Goal: Information Seeking & Learning: Learn about a topic

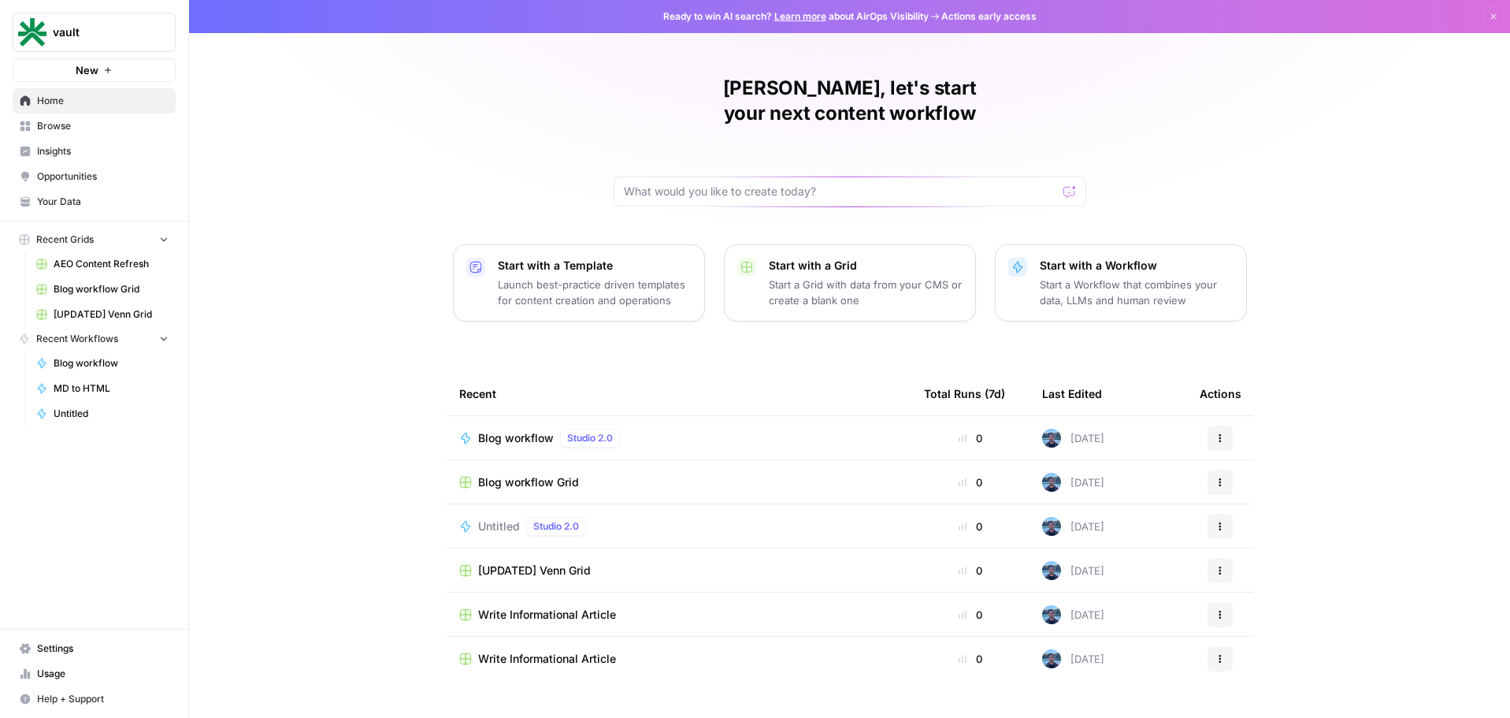
click at [121, 143] on link "Insights" at bounding box center [94, 151] width 163 height 25
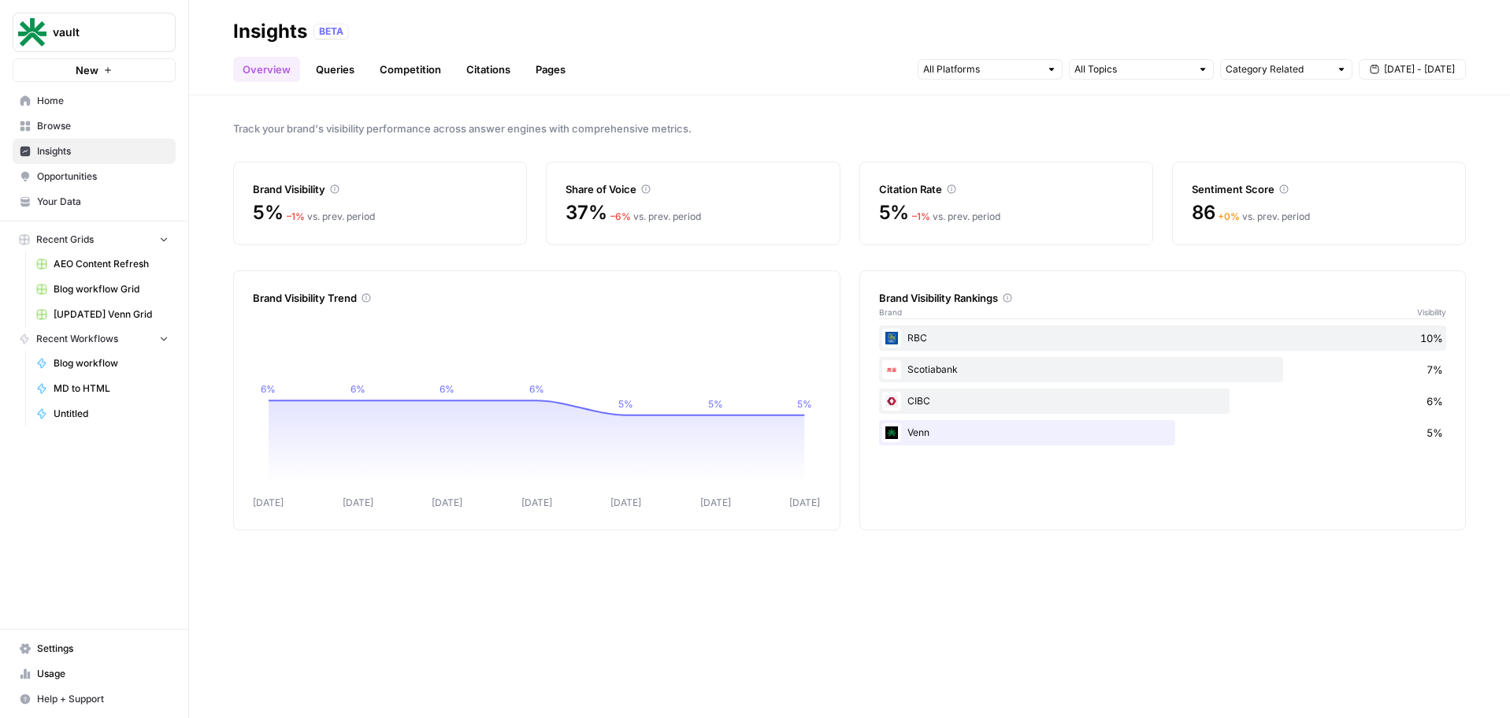
click at [120, 264] on span "AEO Content Refresh" at bounding box center [111, 264] width 115 height 14
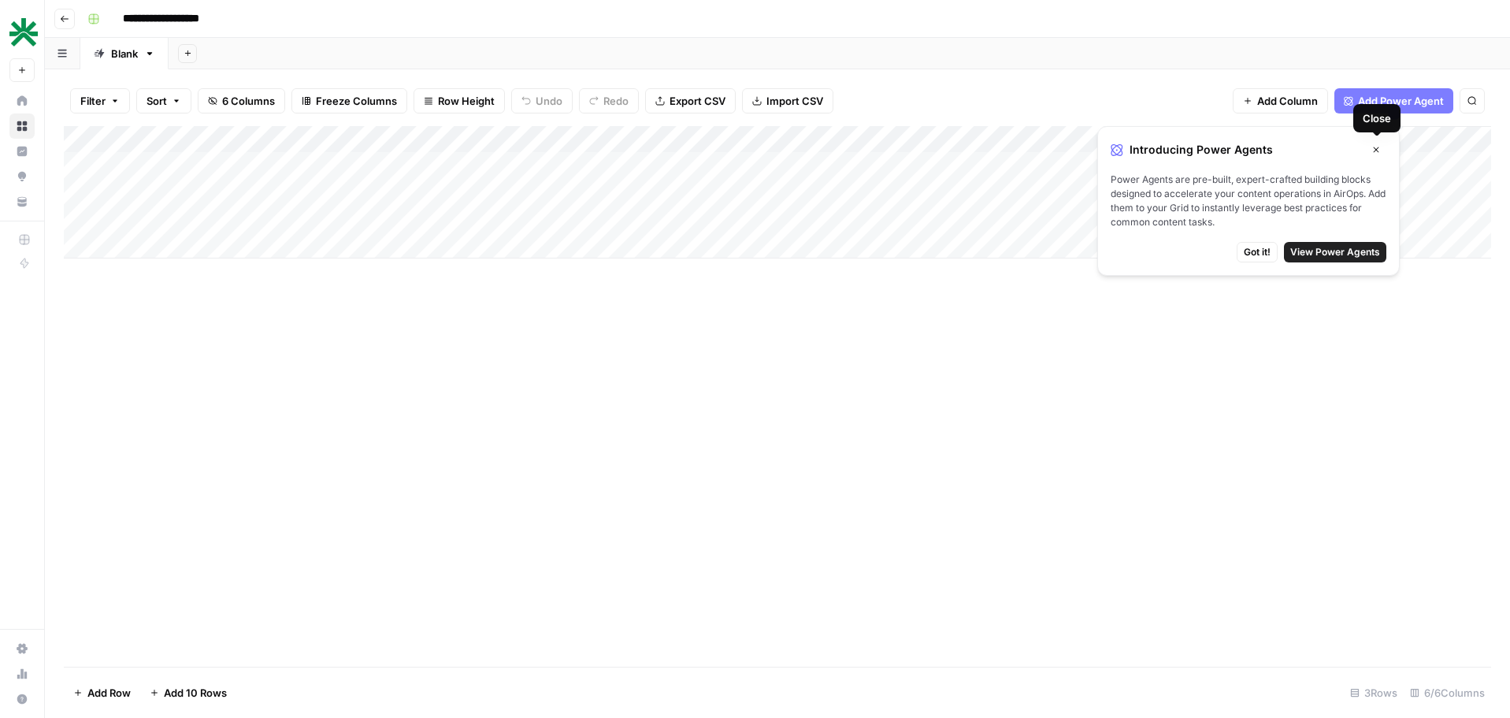
click at [1376, 150] on icon "button" at bounding box center [1377, 150] width 6 height 6
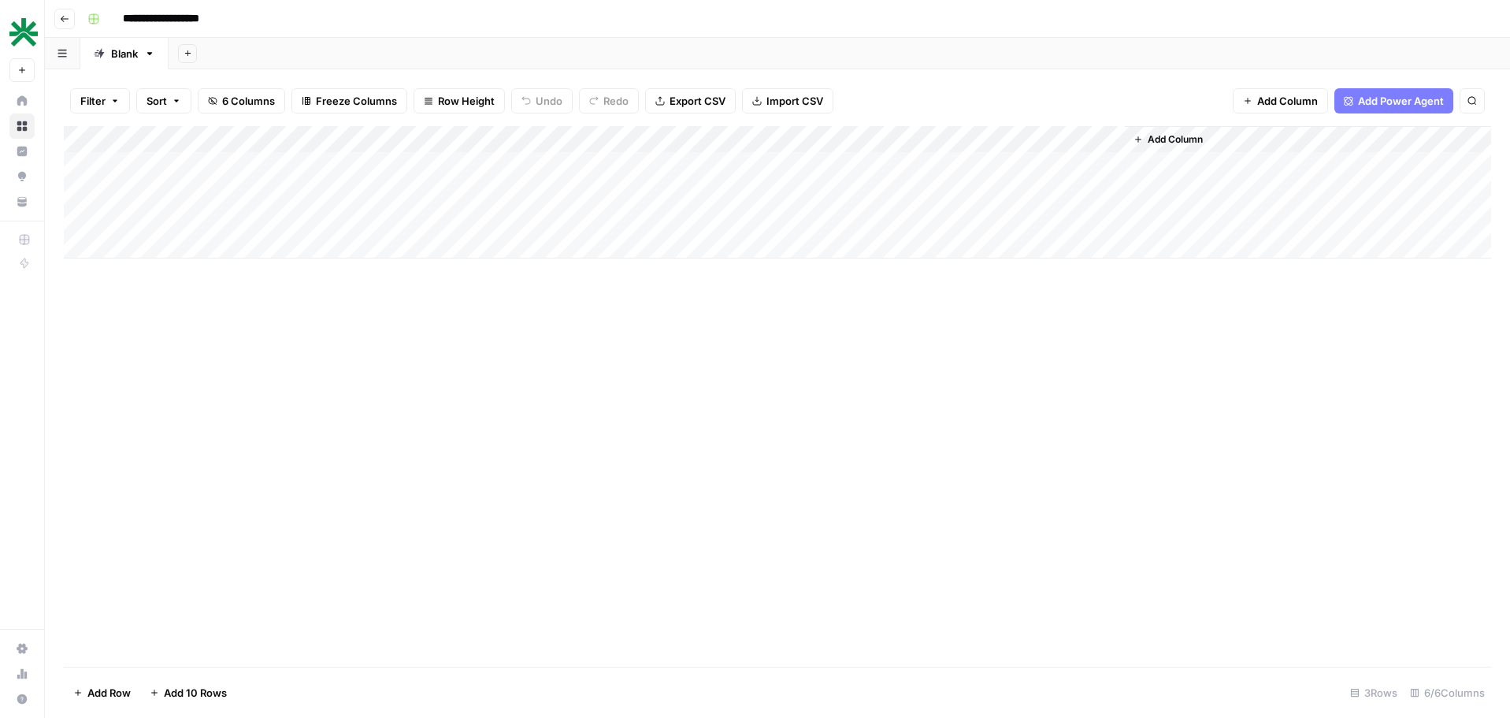
click at [63, 20] on icon "button" at bounding box center [65, 19] width 8 height 6
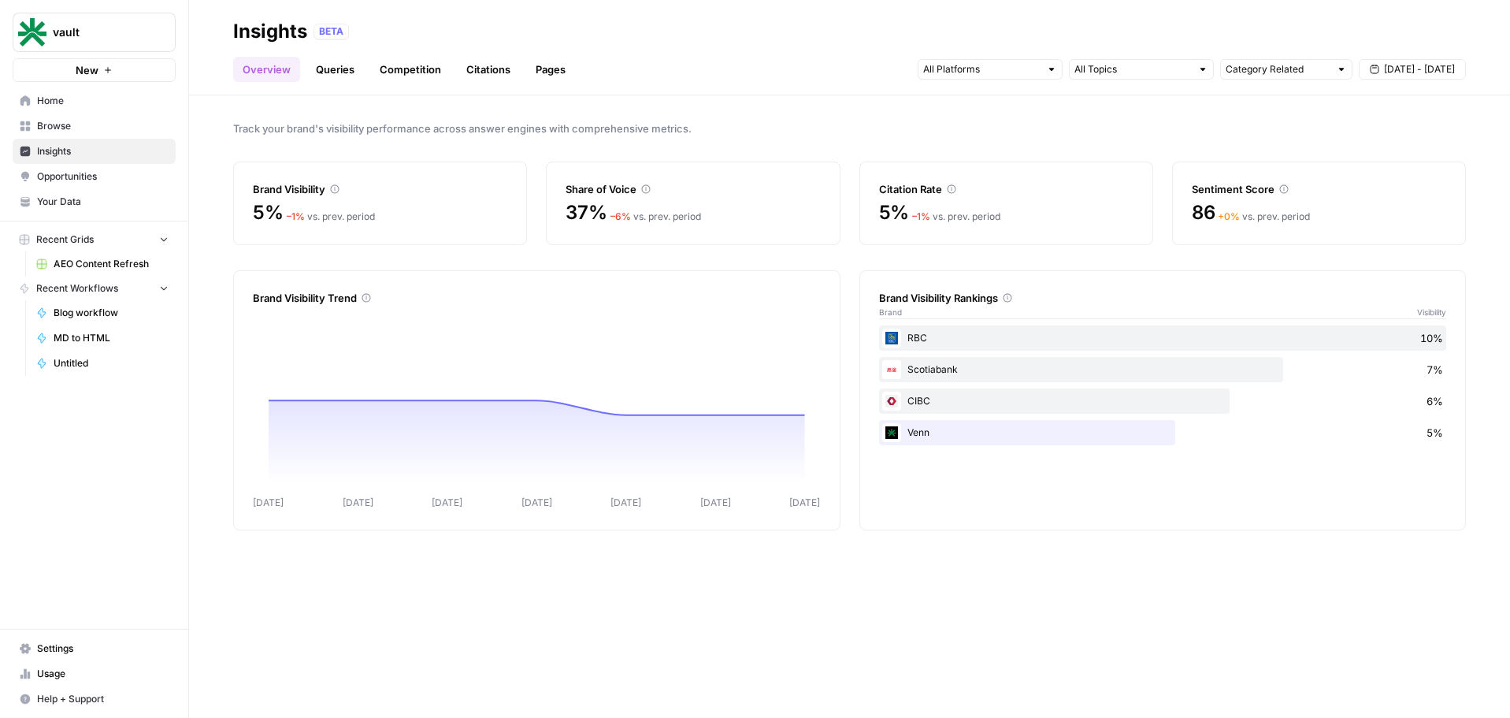
click at [40, 173] on span "Opportunities" at bounding box center [103, 176] width 132 height 14
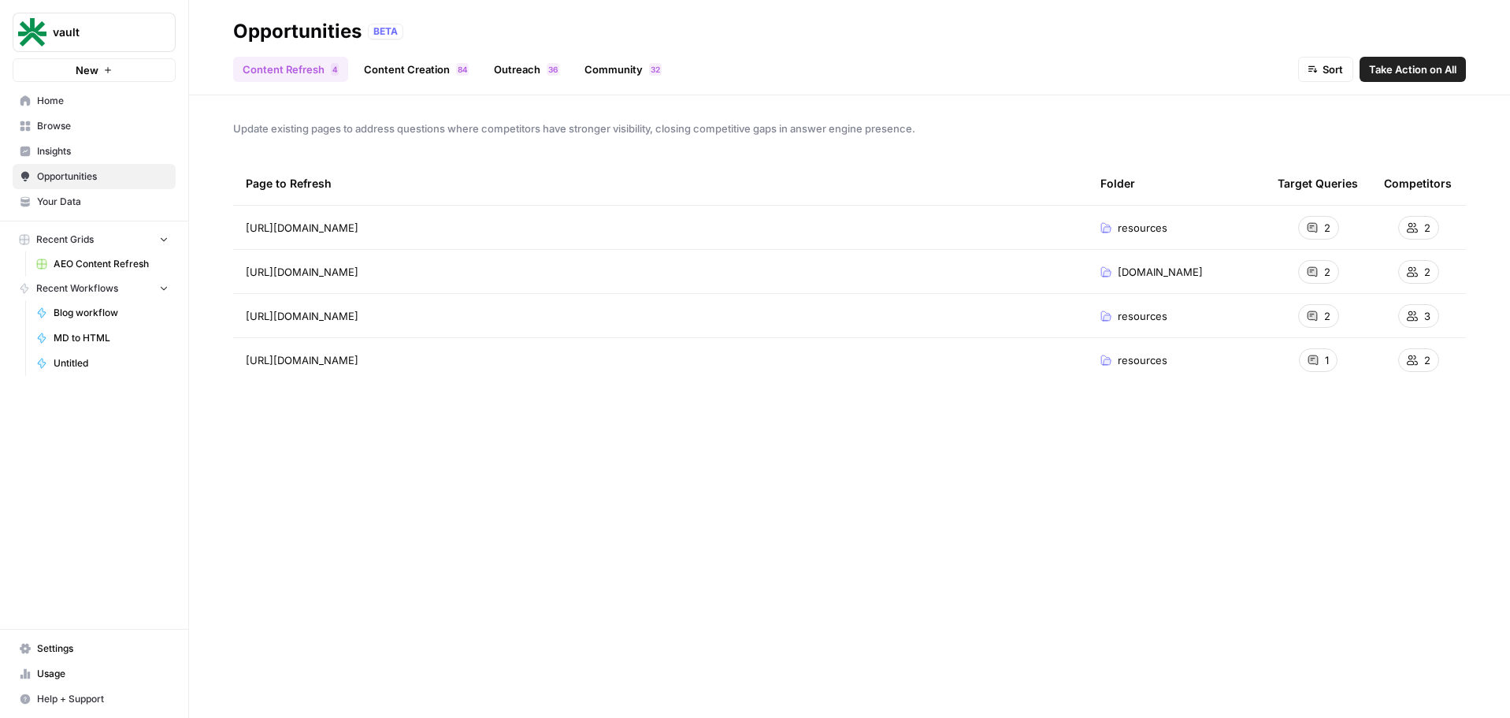
click at [105, 264] on span "AEO Content Refresh" at bounding box center [111, 264] width 115 height 14
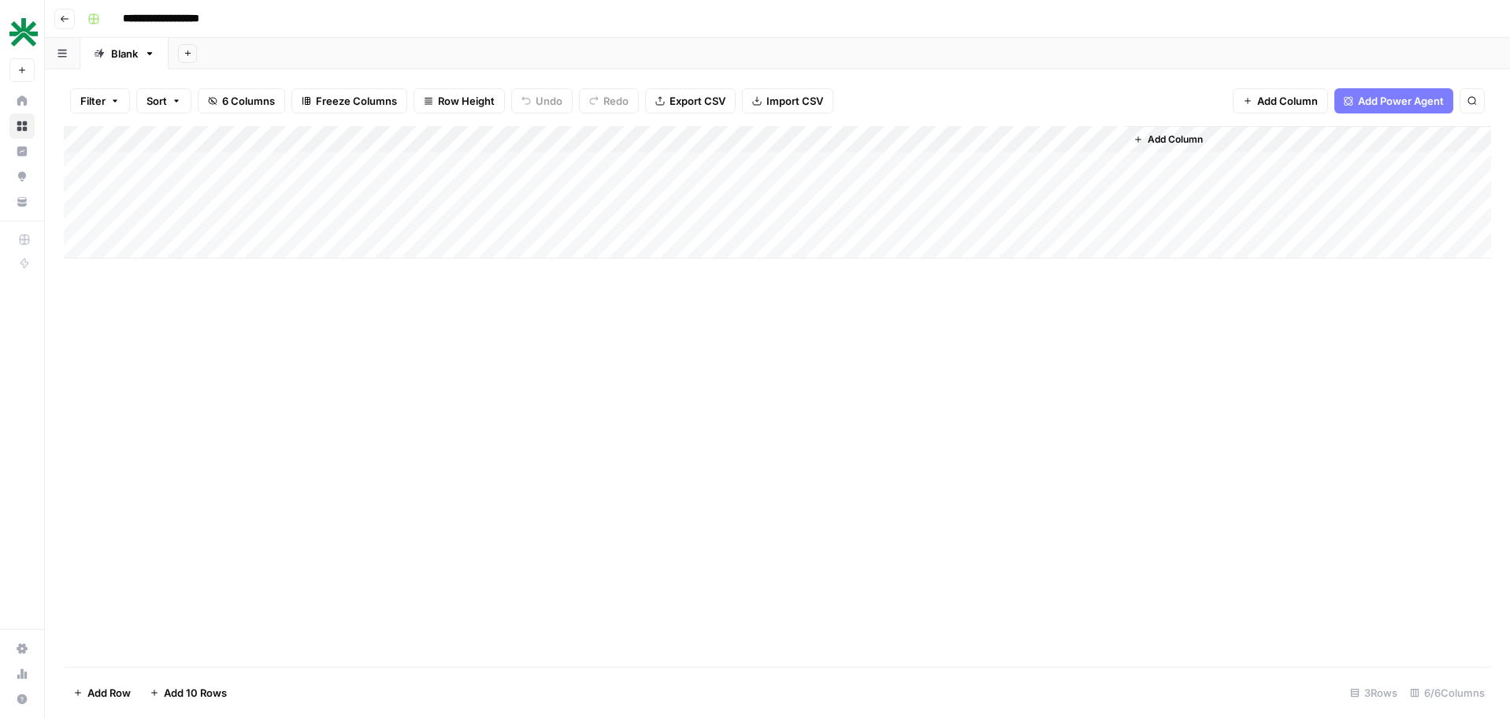
click at [69, 21] on icon "button" at bounding box center [64, 18] width 9 height 9
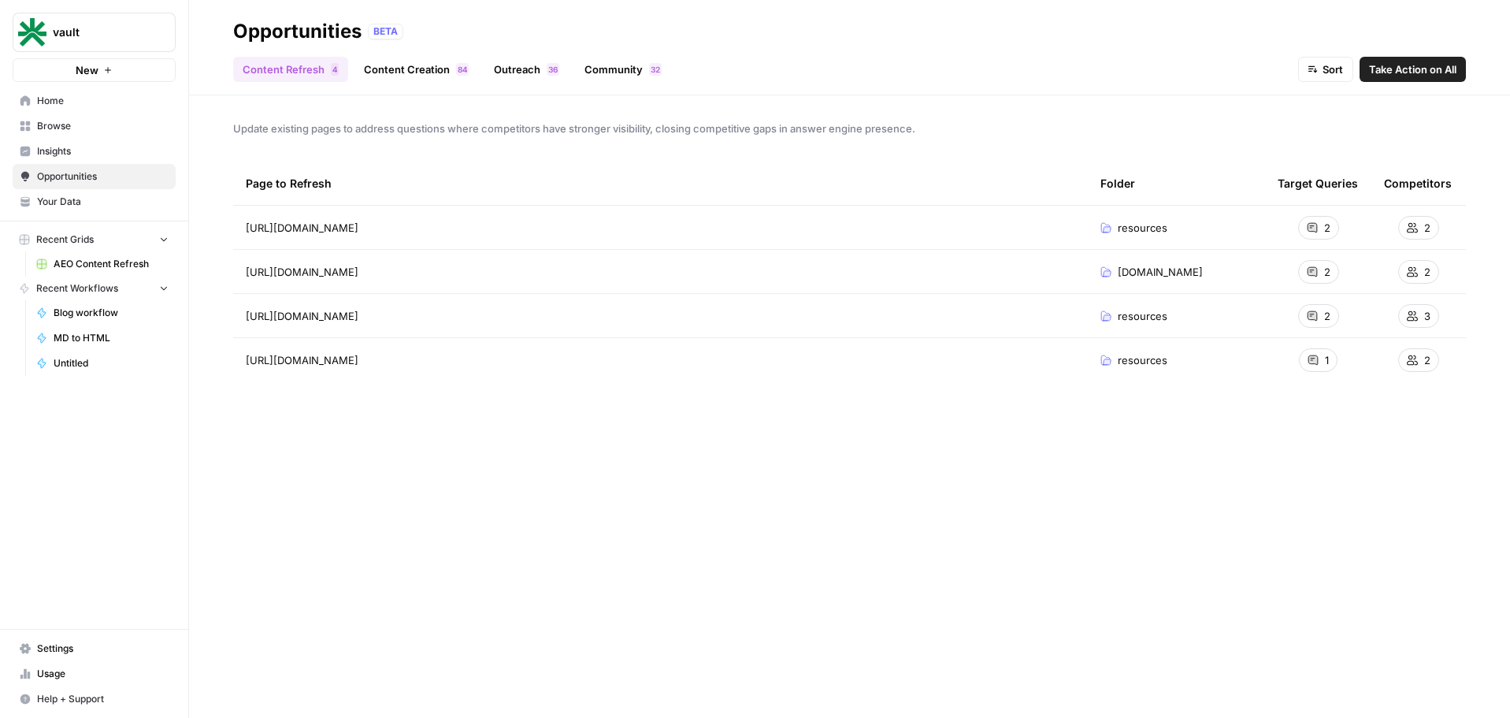
click at [421, 69] on link "Content Creation 4 8" at bounding box center [416, 69] width 124 height 25
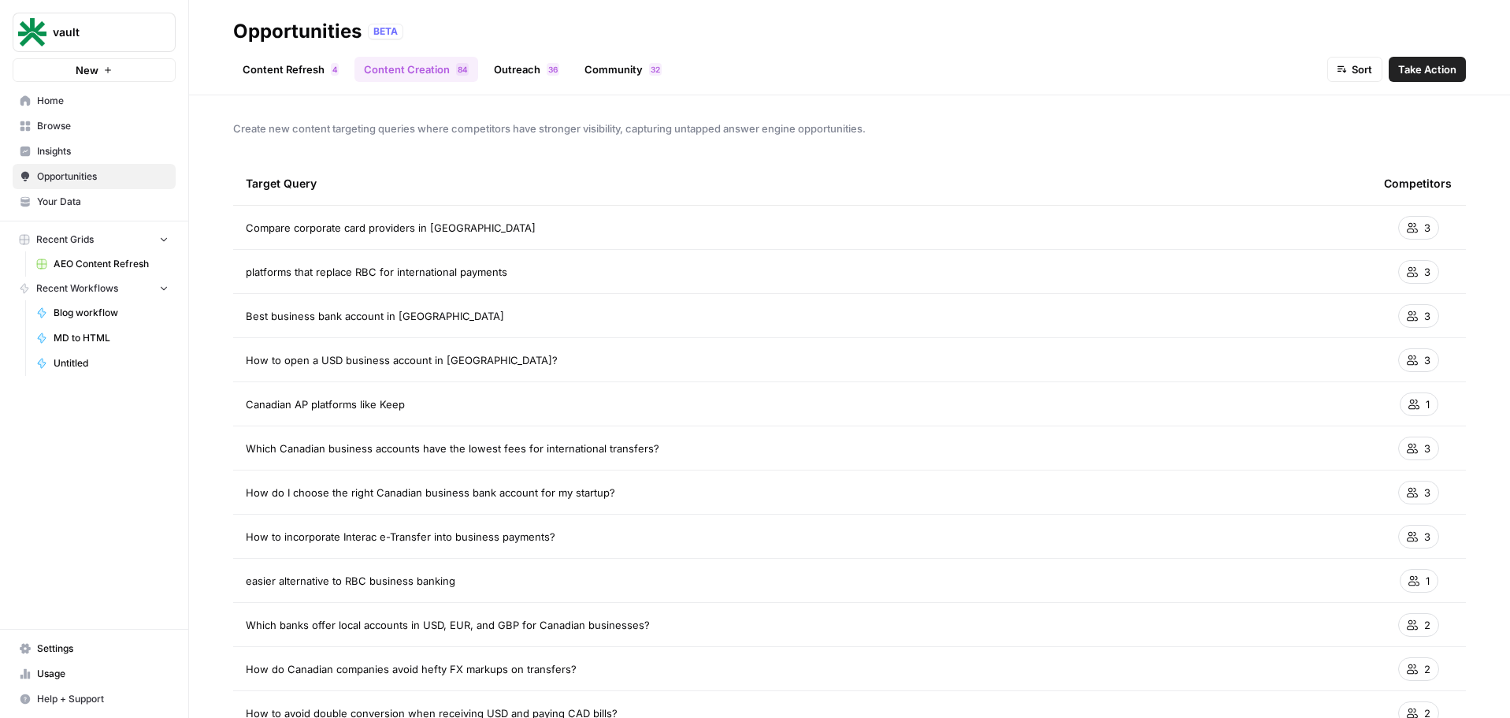
drag, startPoint x: 402, startPoint y: 401, endPoint x: 235, endPoint y: 393, distance: 167.2
click at [235, 393] on td "Canadian AP platforms like Keep" at bounding box center [802, 403] width 1138 height 43
click at [1384, 200] on div "Competitors" at bounding box center [1418, 182] width 68 height 43
click at [1437, 67] on span "Take Action" at bounding box center [1427, 69] width 58 height 16
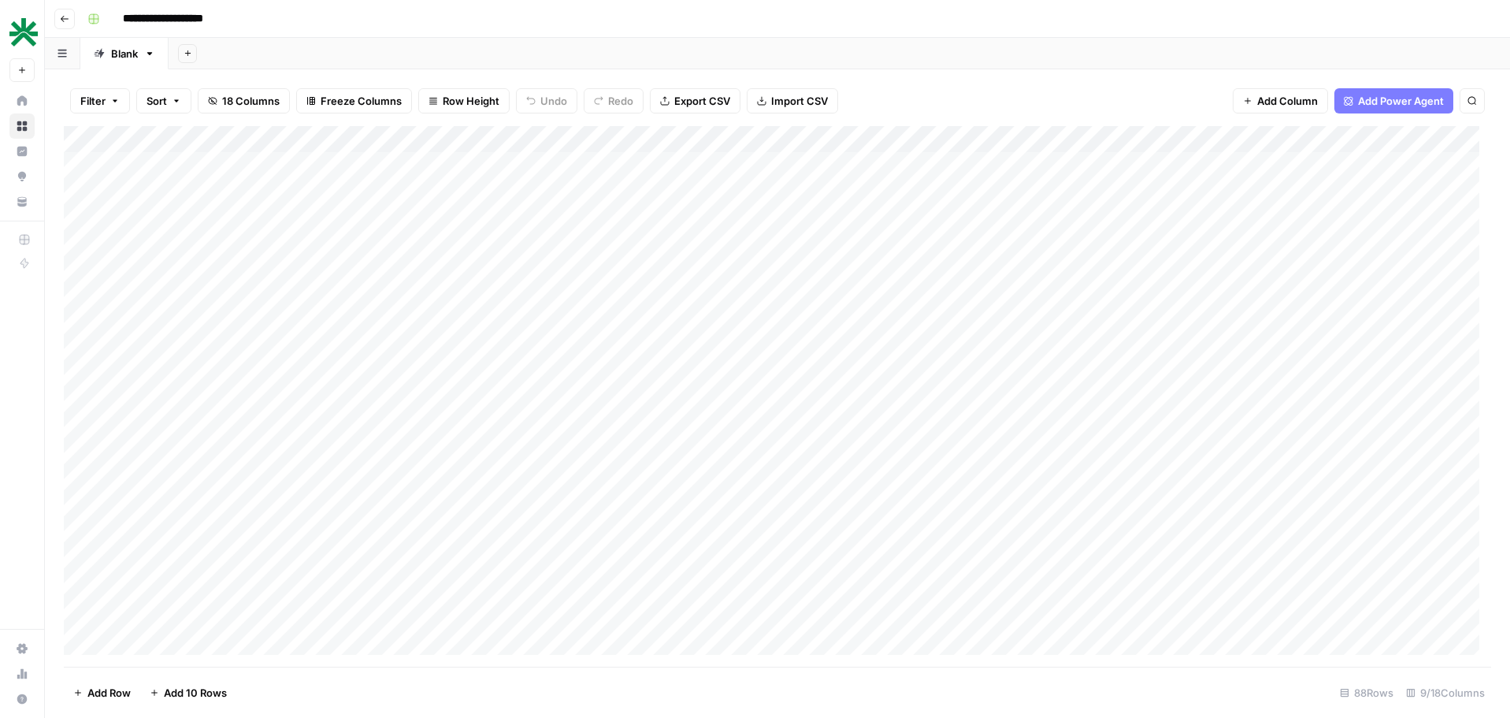
click at [304, 185] on div "Add Column" at bounding box center [777, 396] width 1427 height 540
drag, startPoint x: 301, startPoint y: 168, endPoint x: 316, endPoint y: 494, distance: 326.4
click at [316, 494] on div "Add Column" at bounding box center [777, 396] width 1427 height 540
click at [359, 305] on div "Add Column" at bounding box center [777, 396] width 1427 height 540
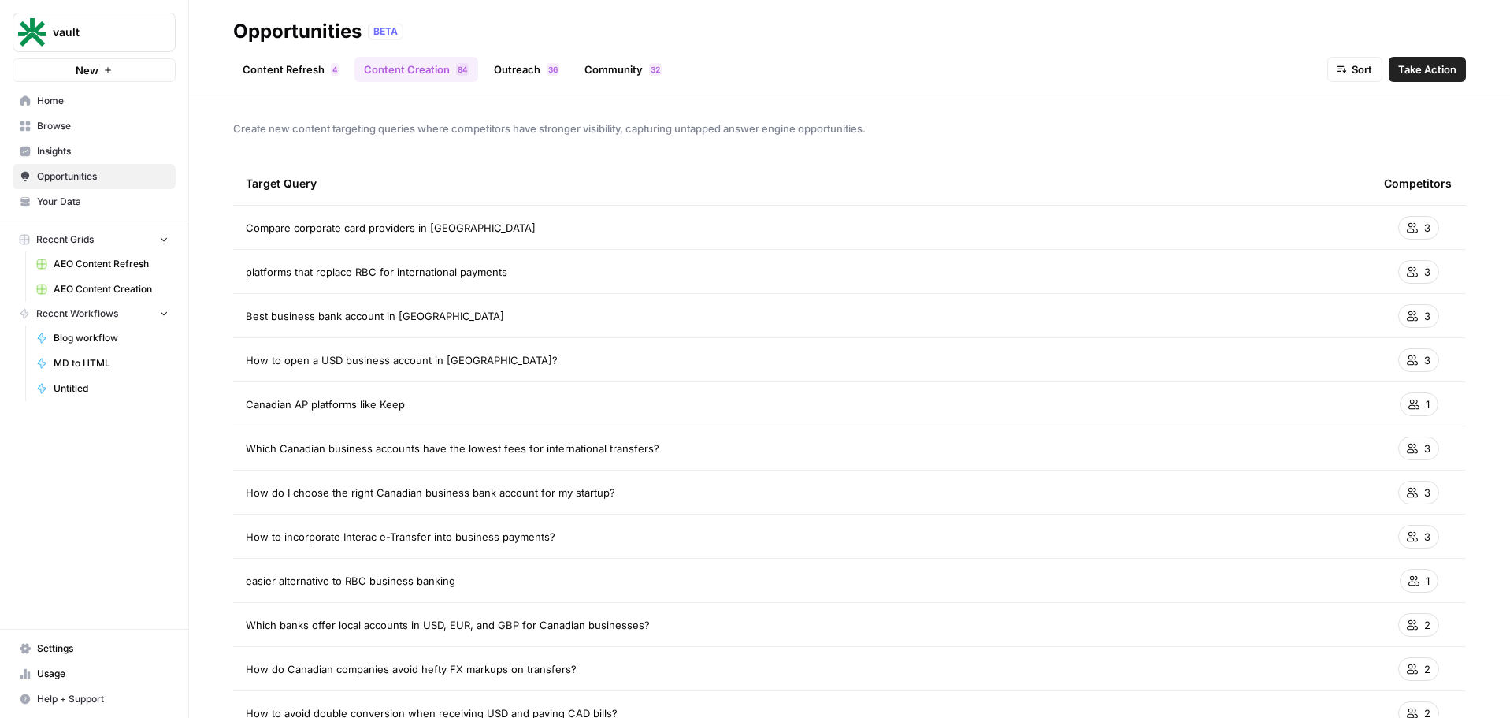
click at [535, 76] on link "Outreach 6 3" at bounding box center [526, 69] width 84 height 25
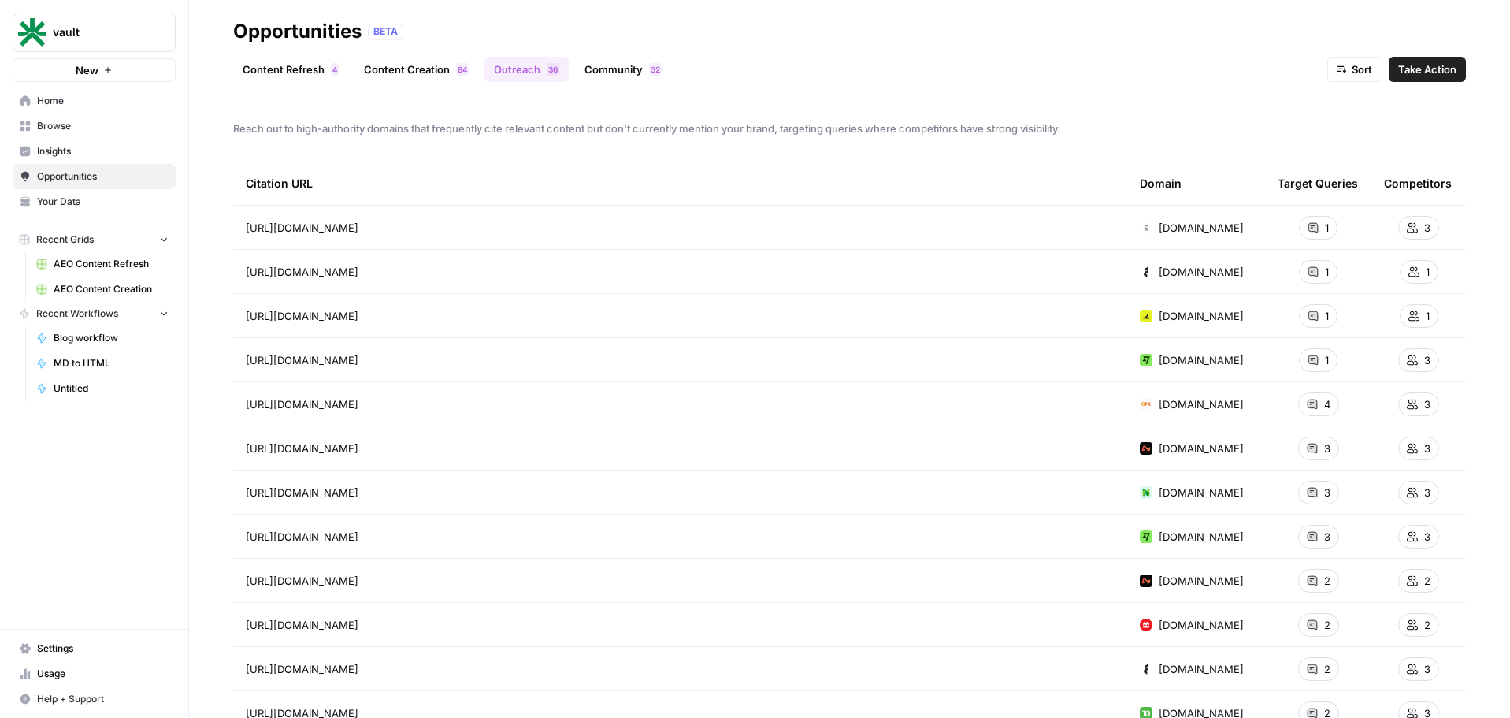
click at [83, 207] on span "Your Data" at bounding box center [103, 202] width 132 height 14
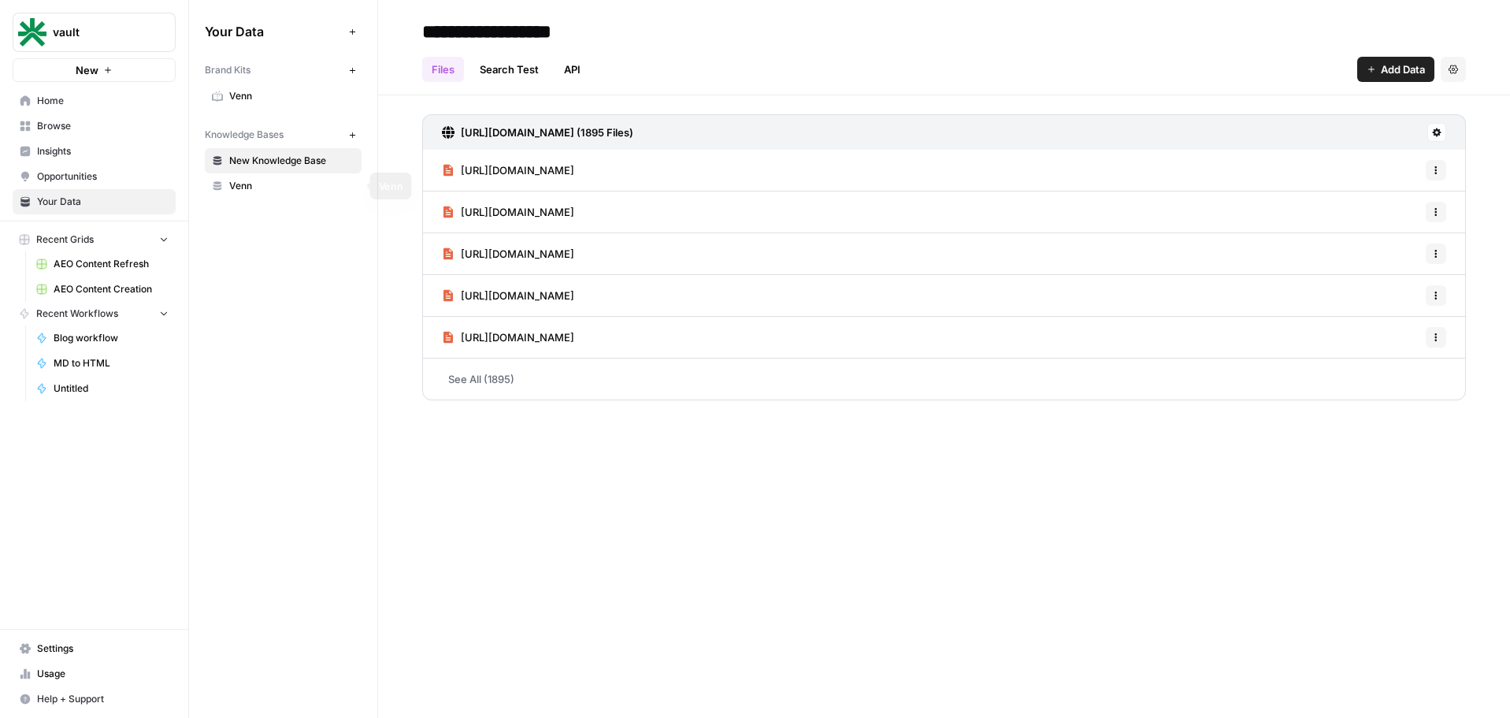
click at [248, 195] on link "Venn" at bounding box center [283, 185] width 157 height 25
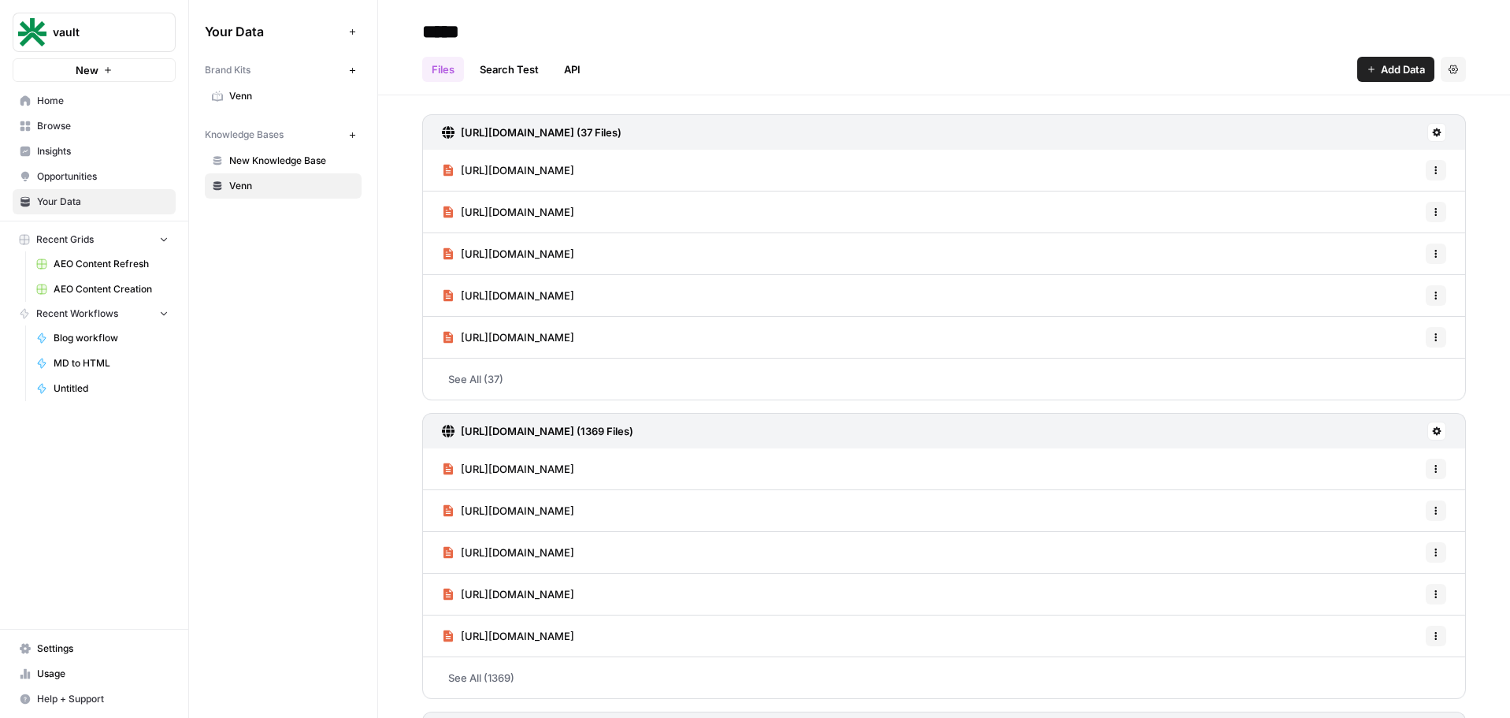
click at [525, 65] on link "Search Test" at bounding box center [509, 69] width 78 height 25
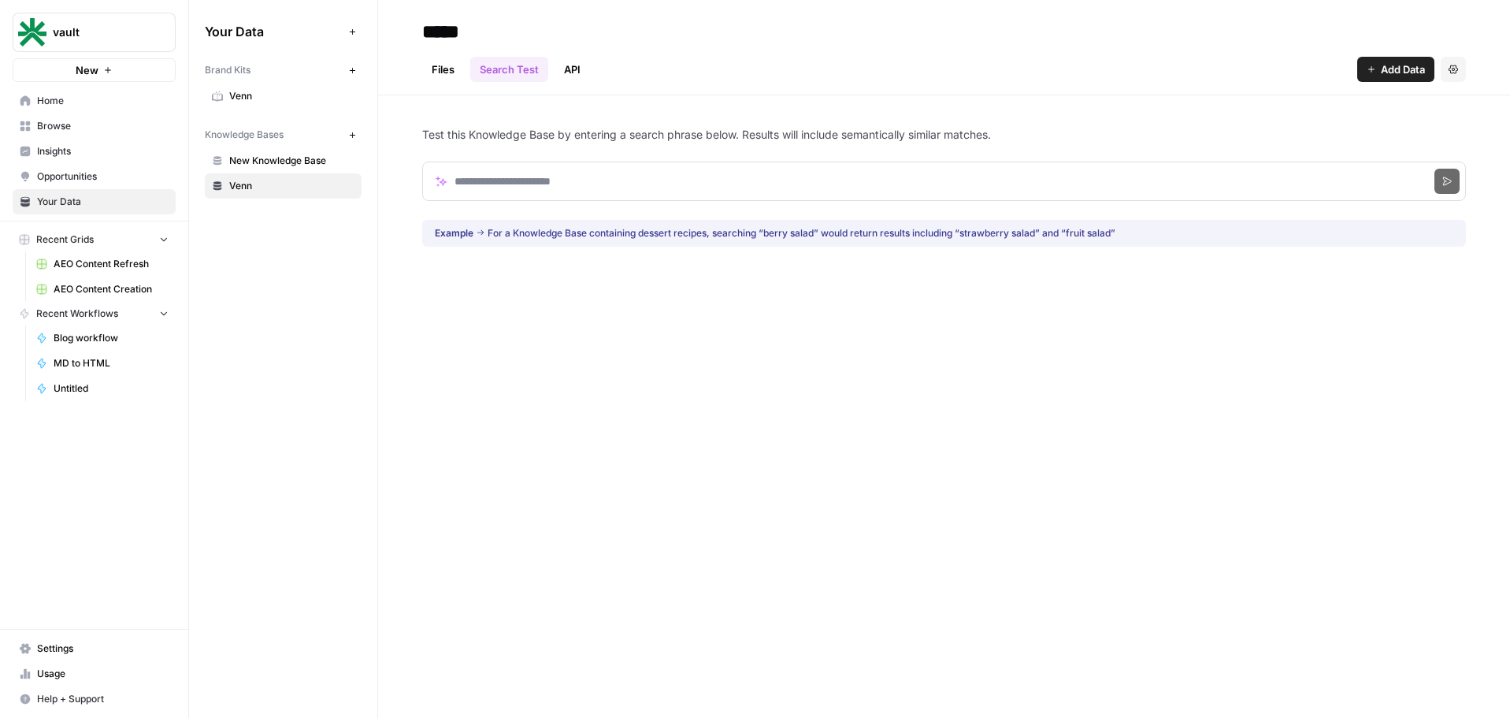
click at [573, 76] on link "API" at bounding box center [571, 69] width 35 height 25
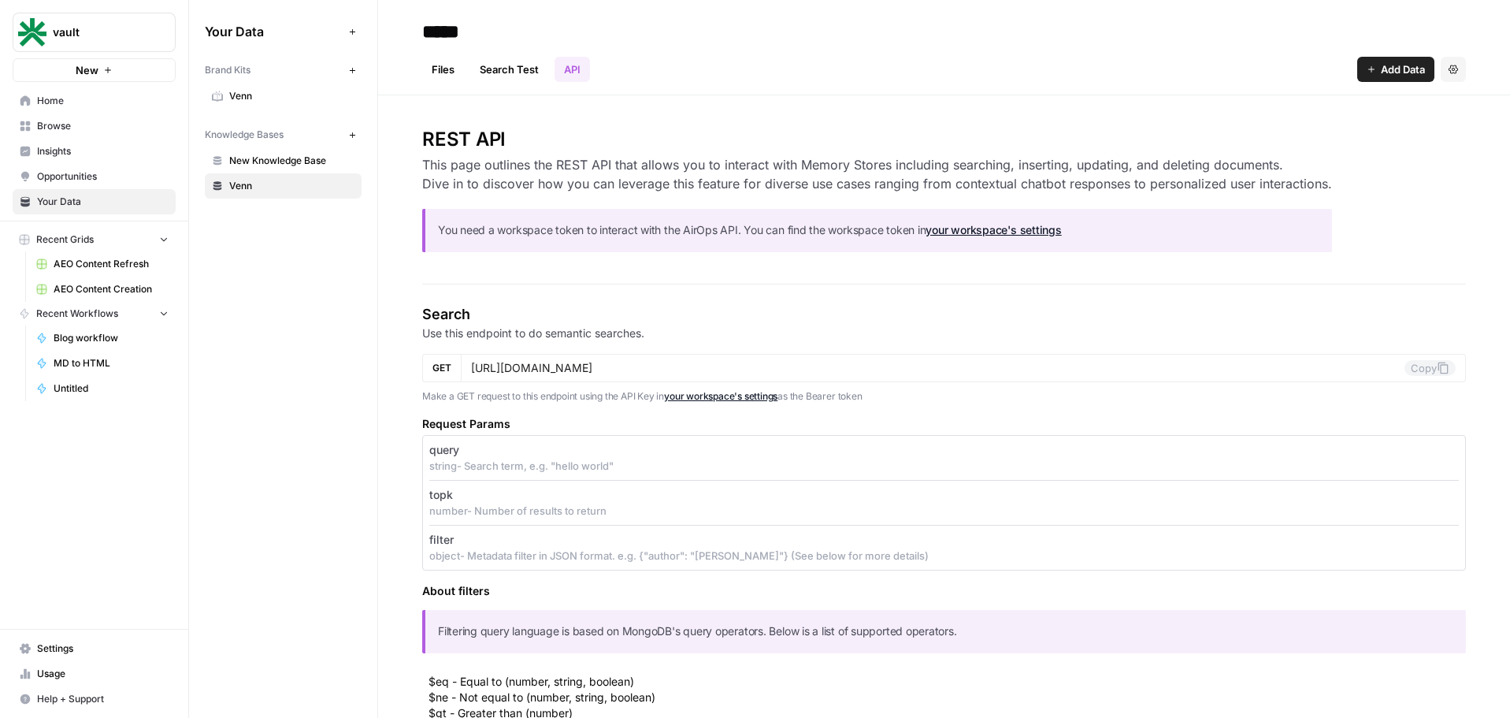
click at [80, 152] on span "Insights" at bounding box center [103, 151] width 132 height 14
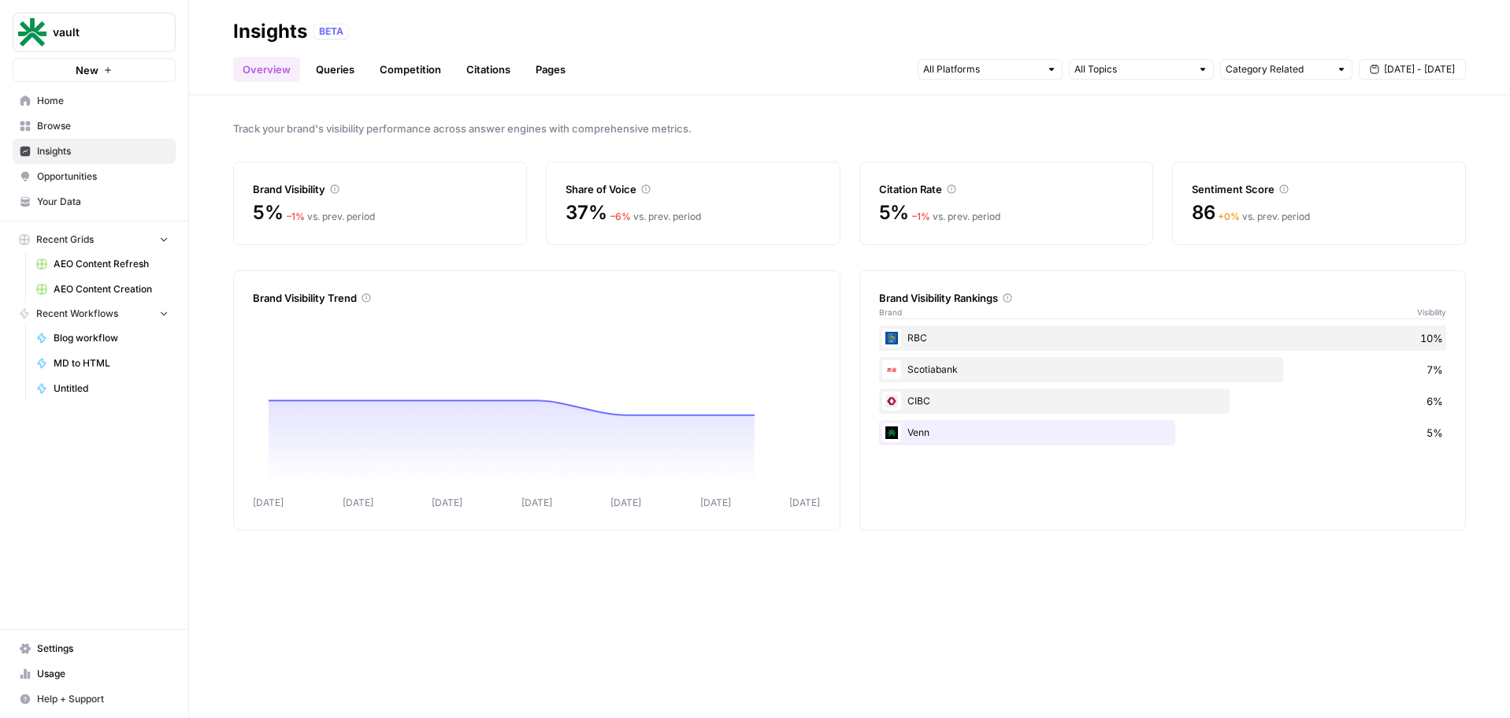
click at [421, 74] on link "Competition" at bounding box center [410, 69] width 80 height 25
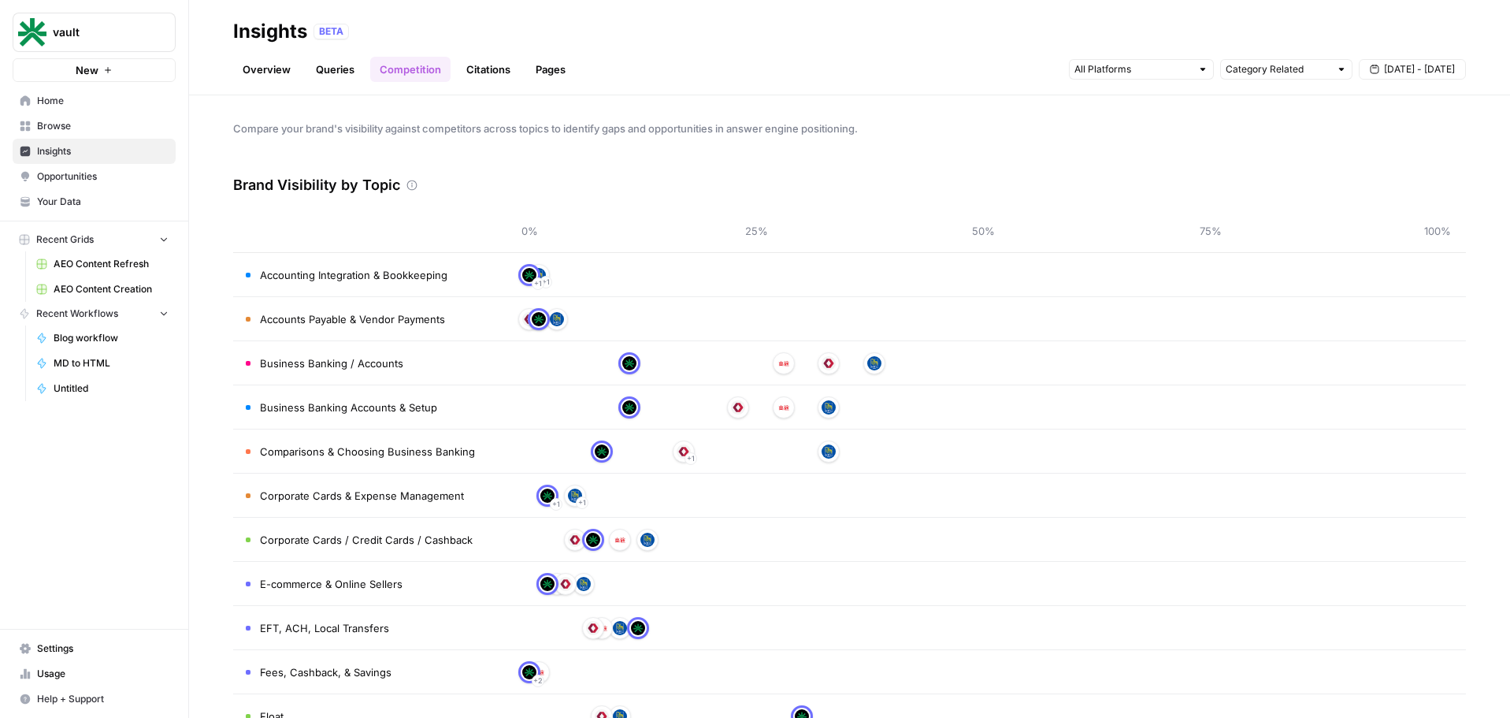
click at [342, 58] on link "Queries" at bounding box center [334, 69] width 57 height 25
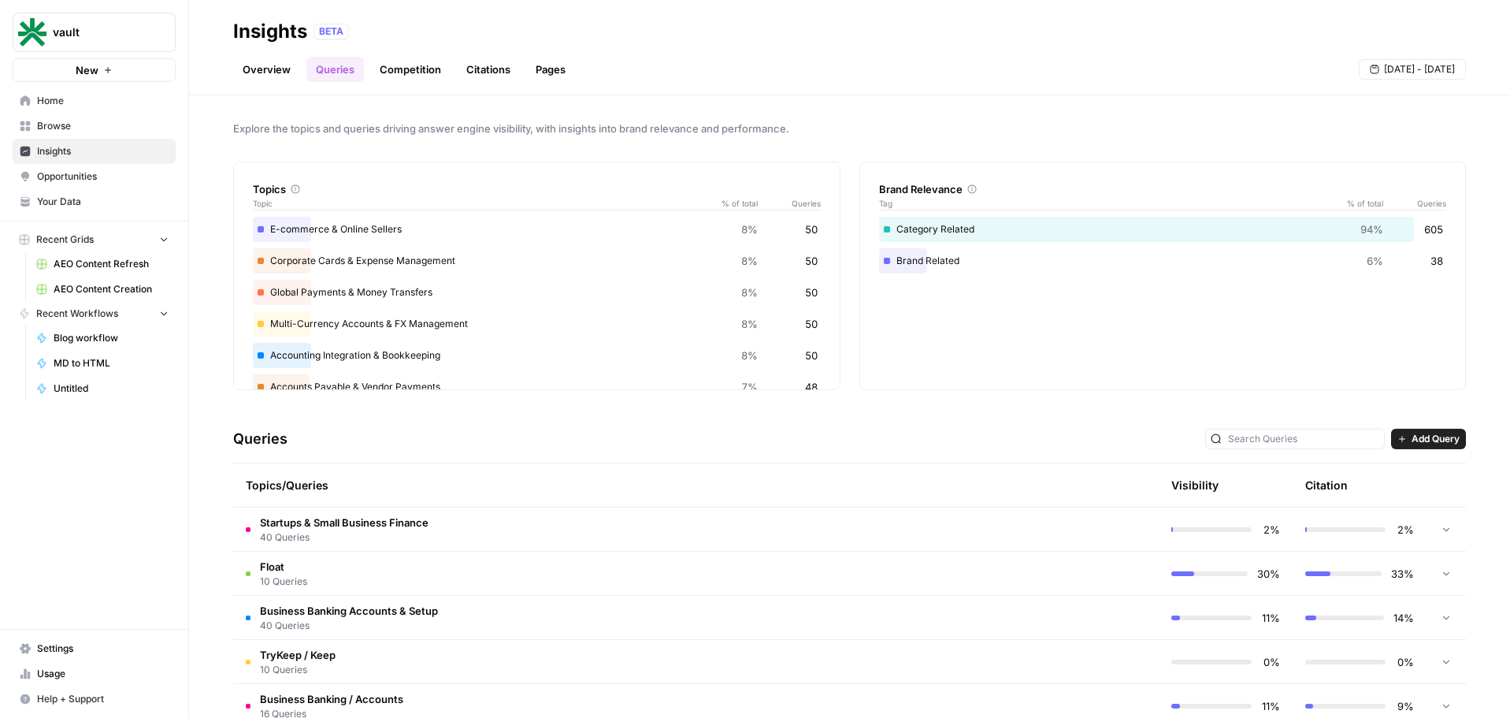
click at [1434, 447] on button "Add Query" at bounding box center [1428, 438] width 75 height 20
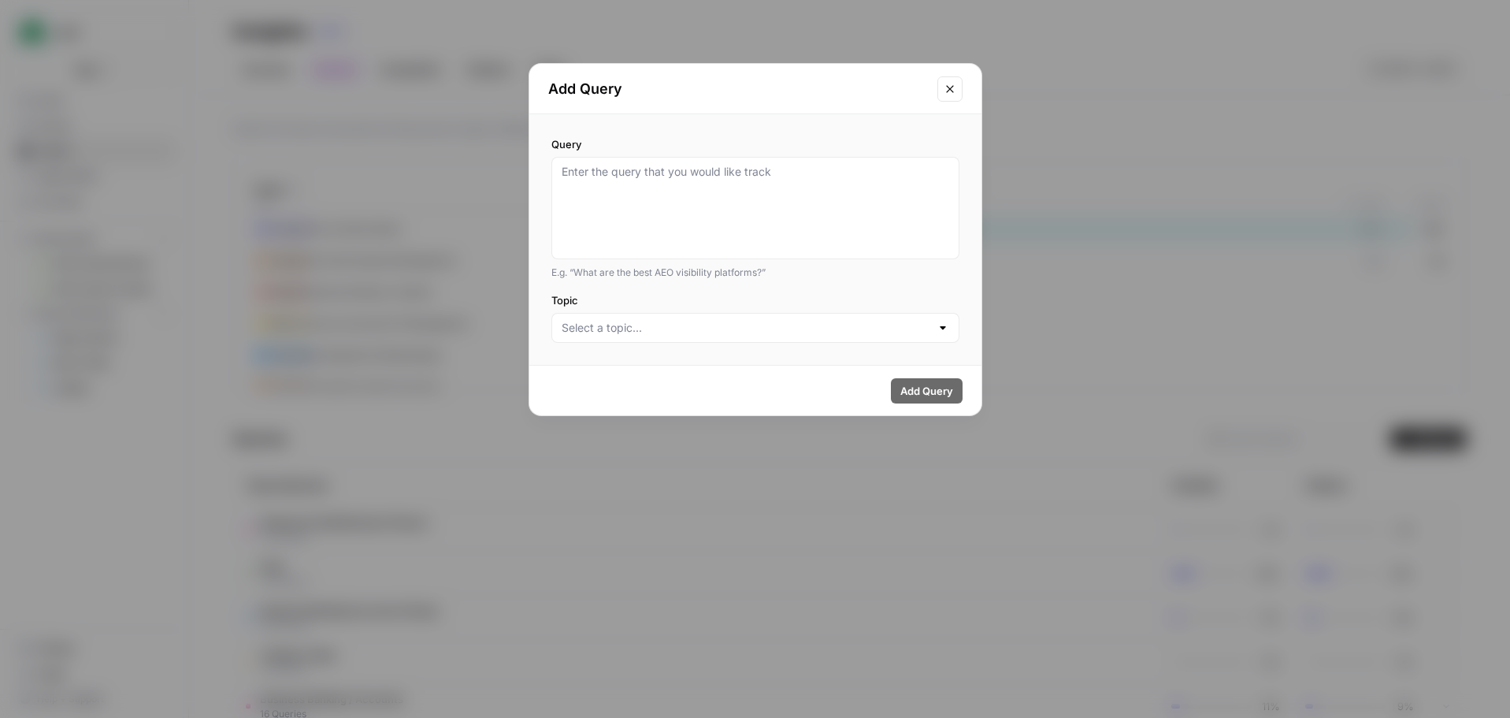
click at [942, 96] on button "Close modal" at bounding box center [949, 88] width 25 height 25
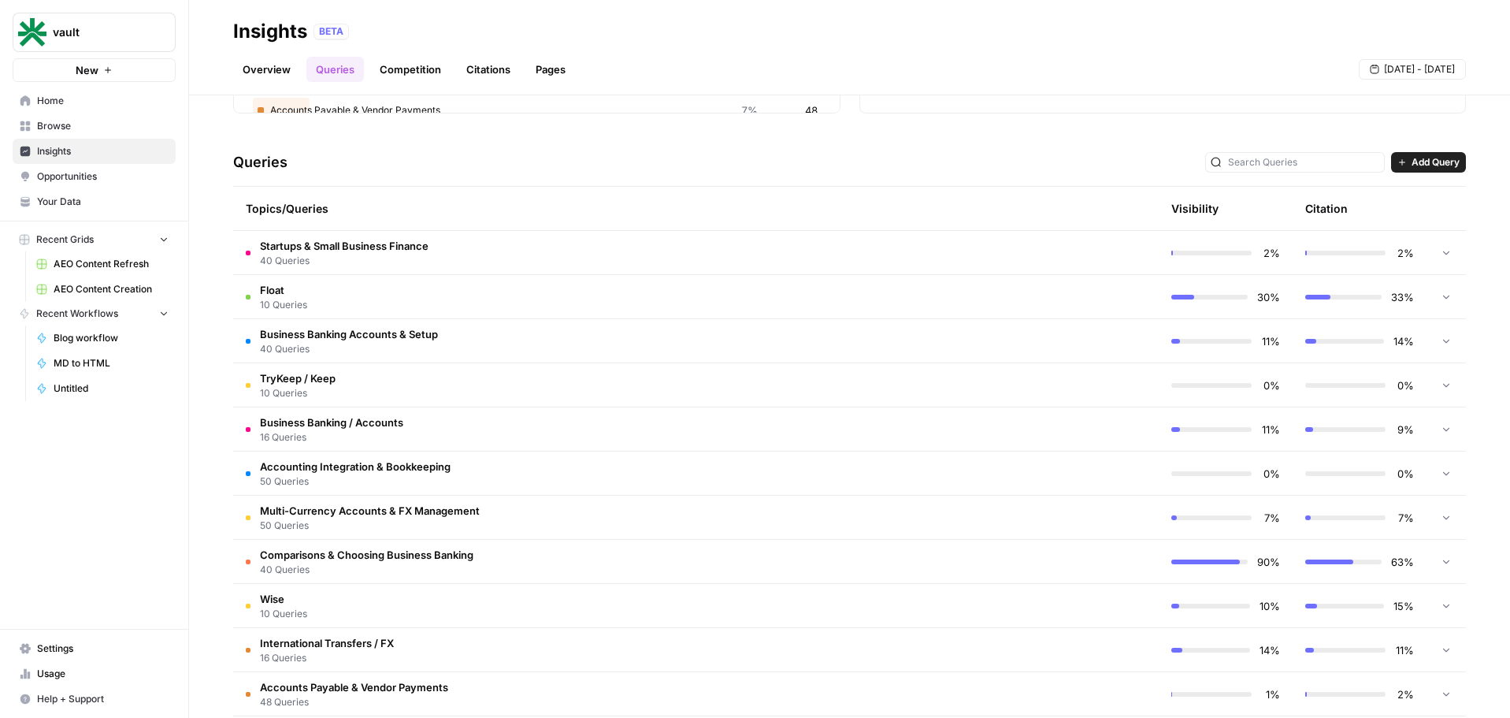
scroll to position [397, 0]
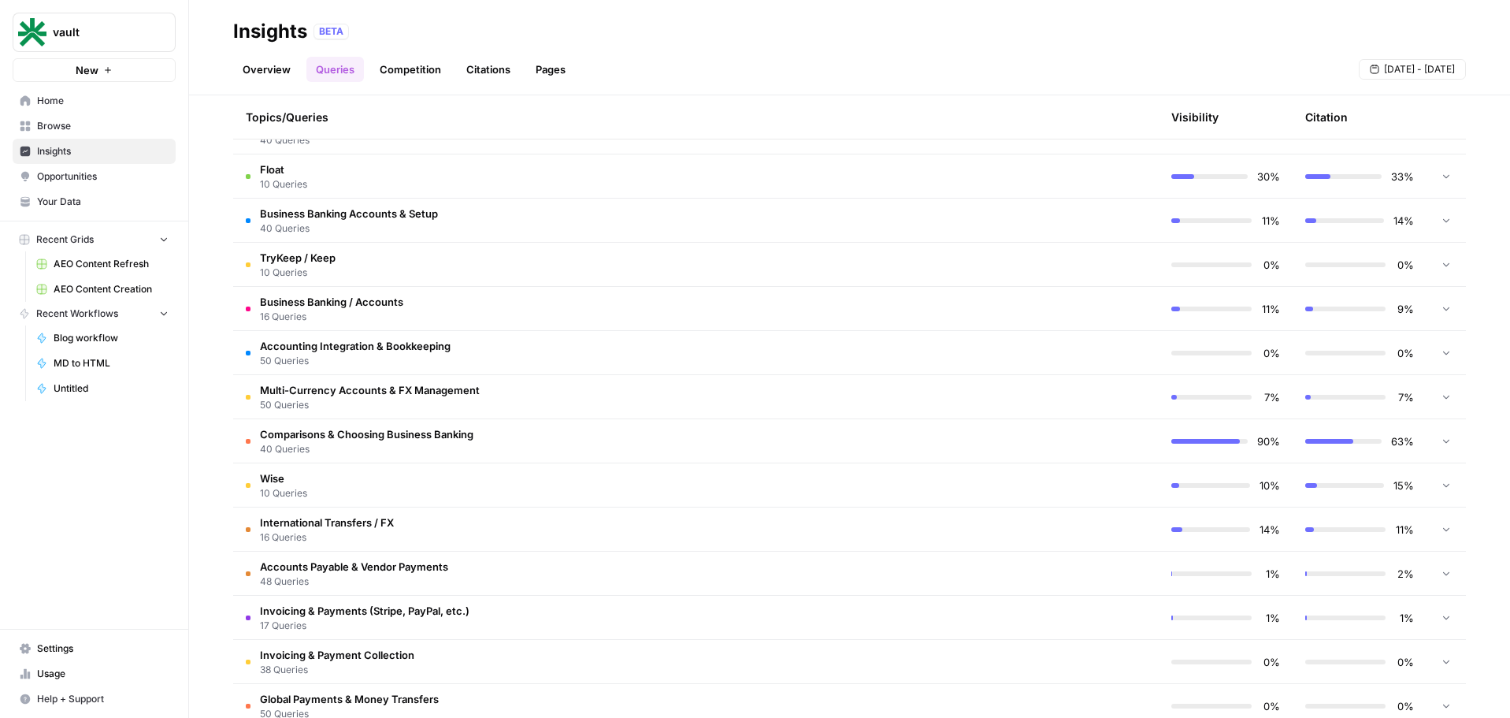
click at [414, 223] on span "40 Queries" at bounding box center [349, 228] width 178 height 14
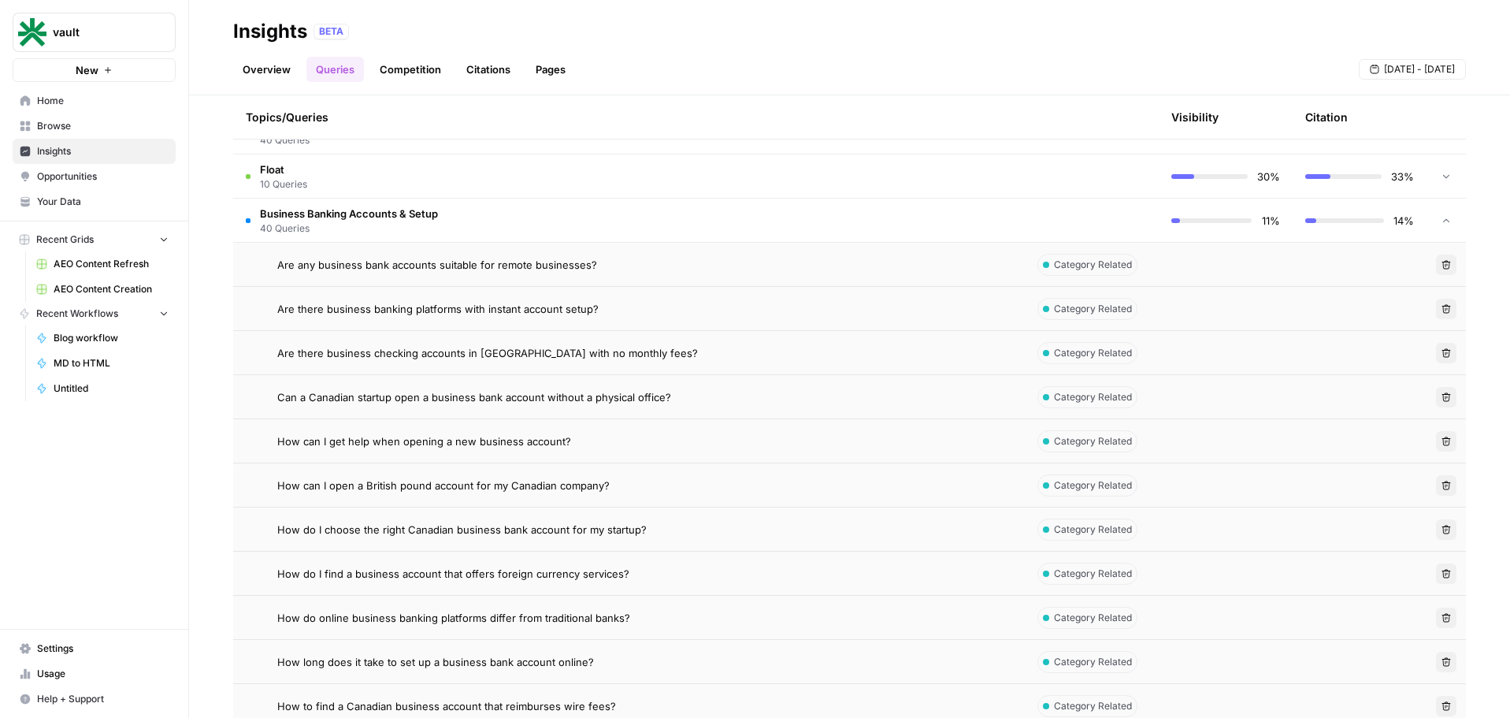
click at [393, 266] on span "Are any business bank accounts suitable for remote businesses?" at bounding box center [437, 265] width 320 height 16
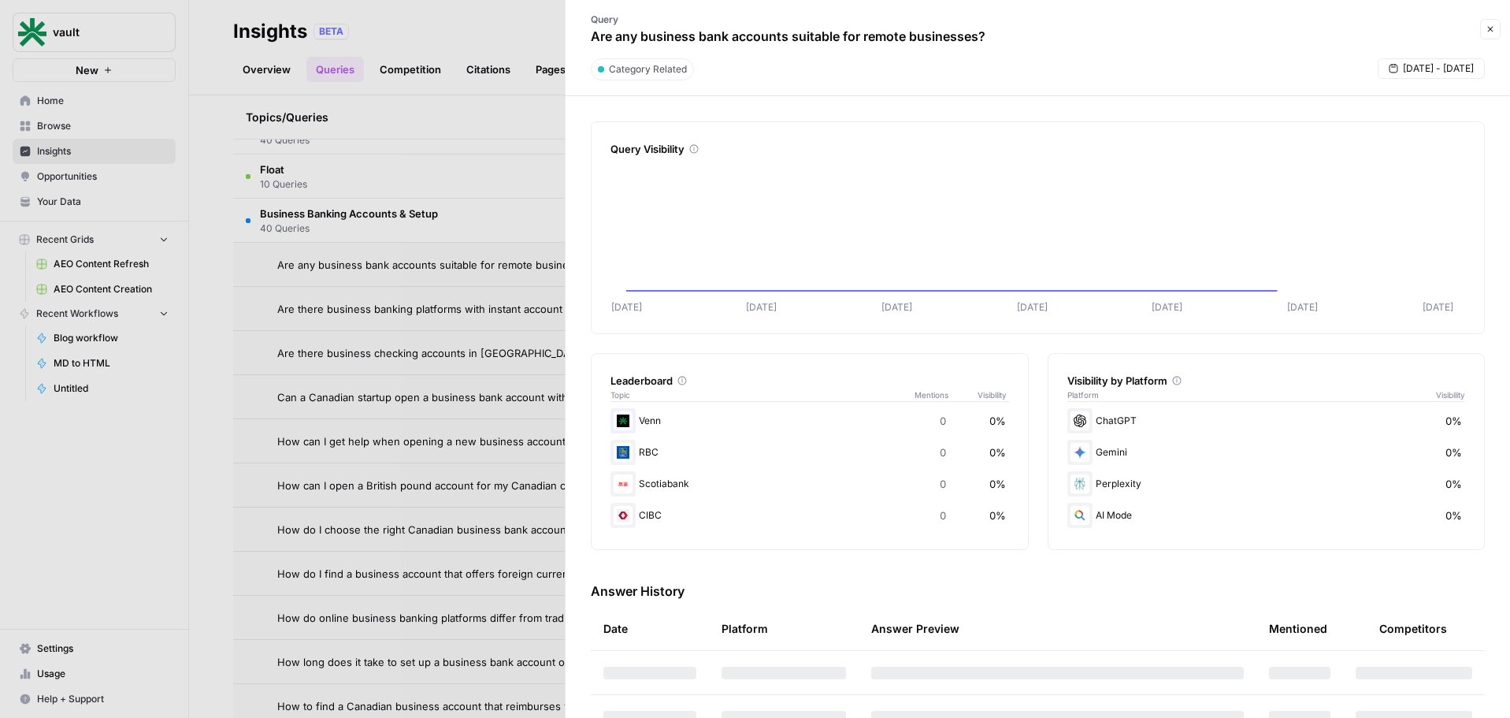
click at [476, 184] on div at bounding box center [755, 359] width 1510 height 718
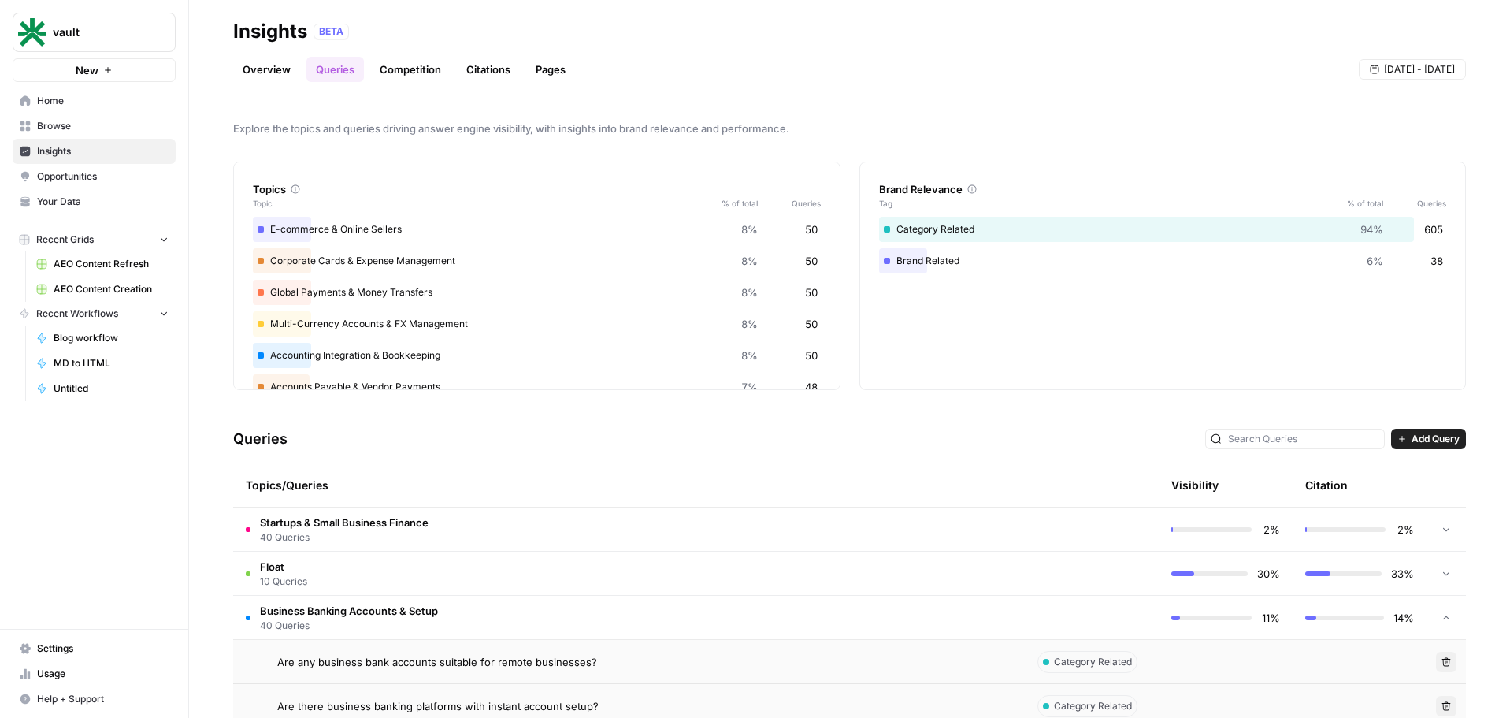
scroll to position [3, 0]
click at [395, 65] on link "Competition" at bounding box center [410, 69] width 80 height 25
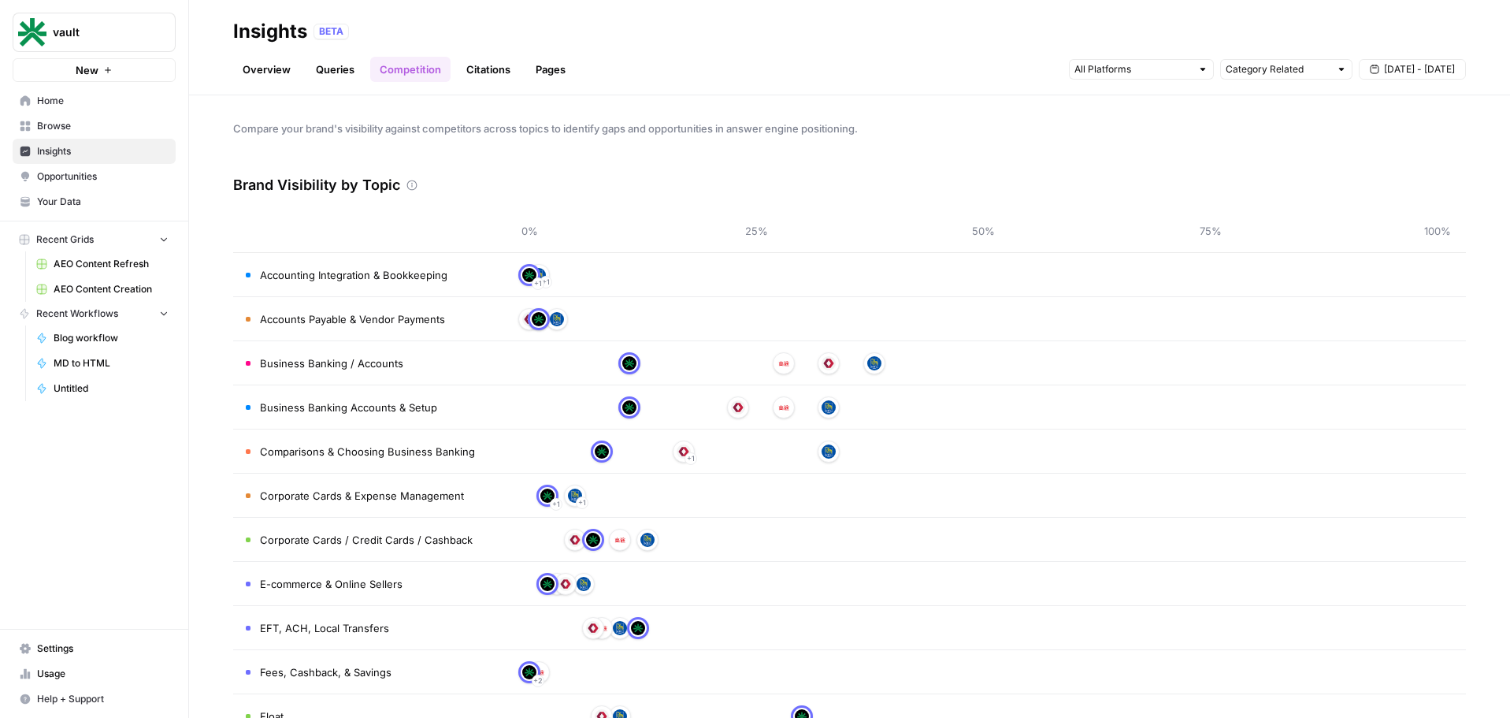
click at [417, 177] on div "Brand Visibility by Topic" at bounding box center [849, 184] width 1233 height 47
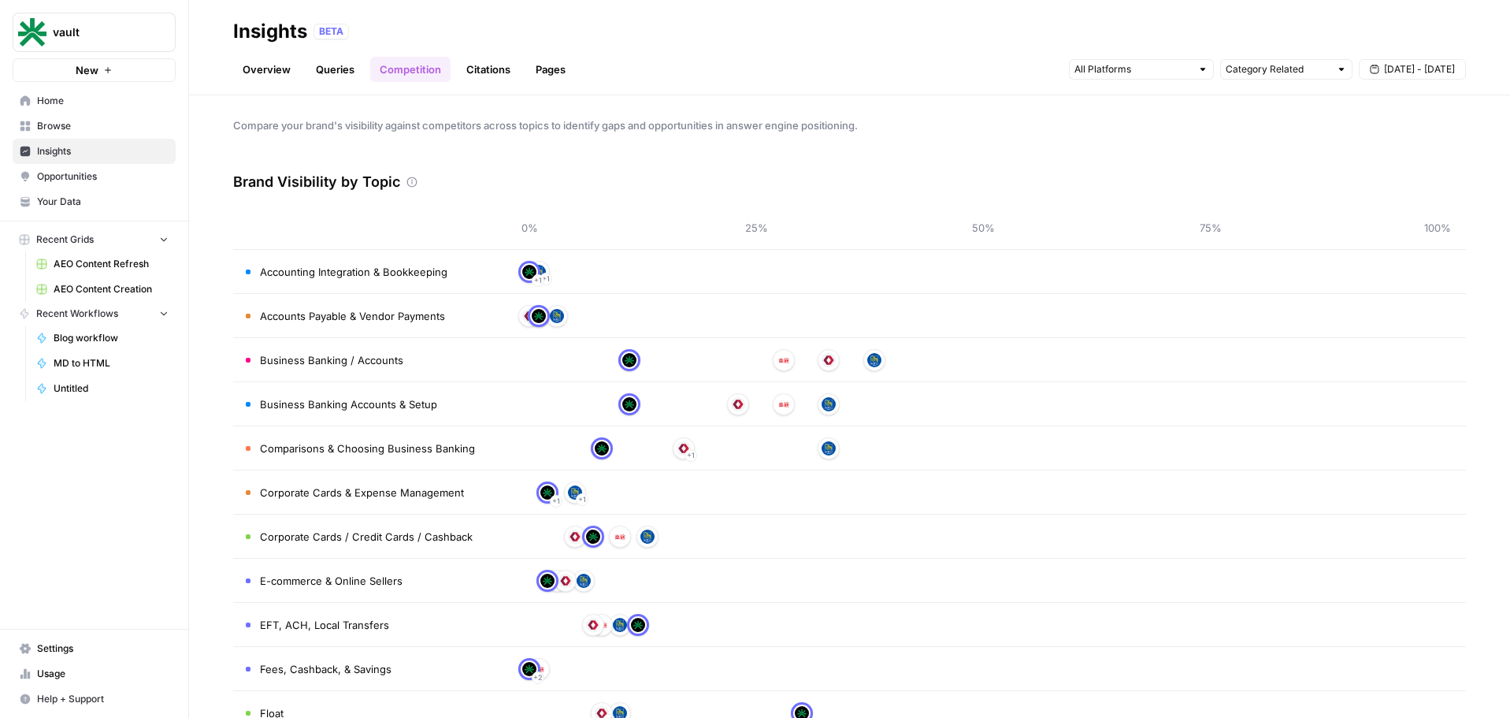
click at [328, 69] on link "Queries" at bounding box center [334, 69] width 57 height 25
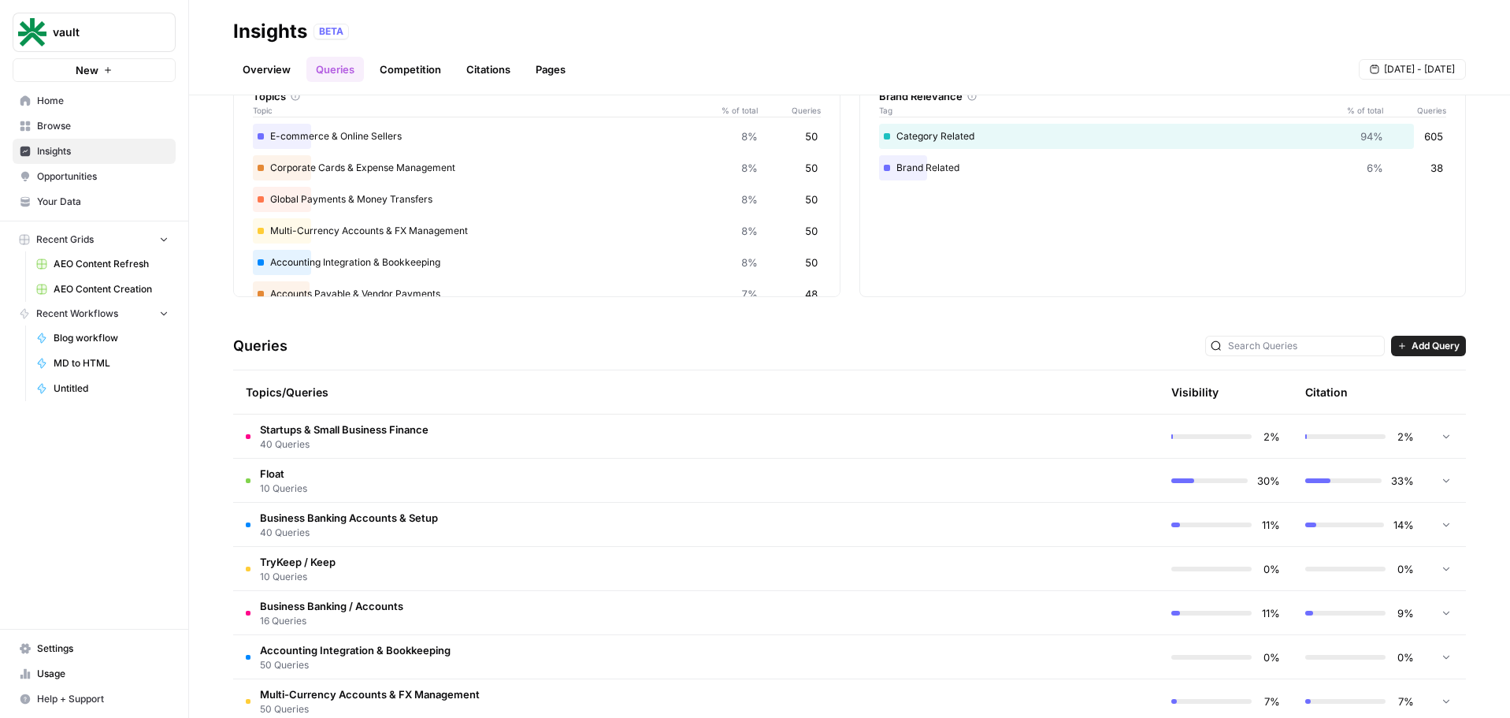
scroll to position [94, 0]
click at [451, 563] on td "TryKeep / Keep 10 Queries" at bounding box center [629, 567] width 792 height 43
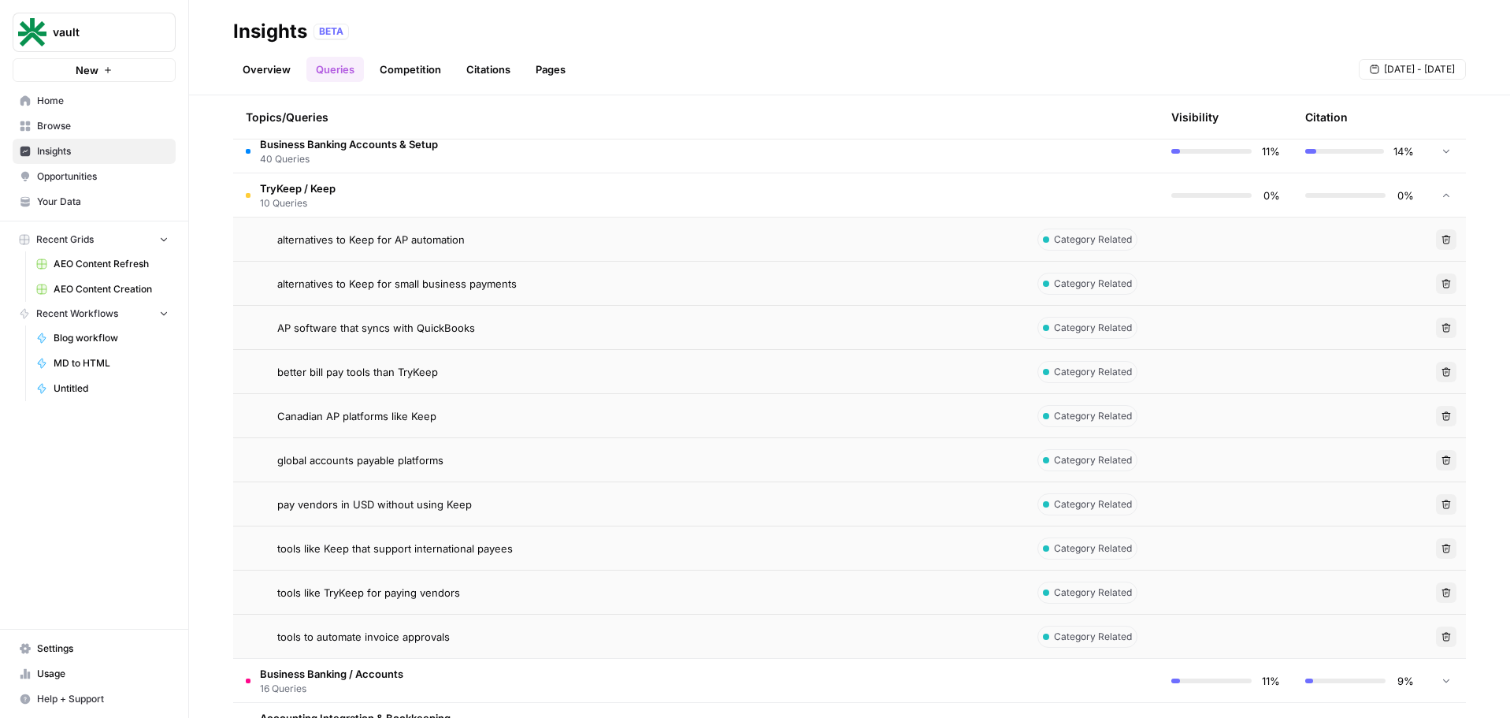
scroll to position [470, 0]
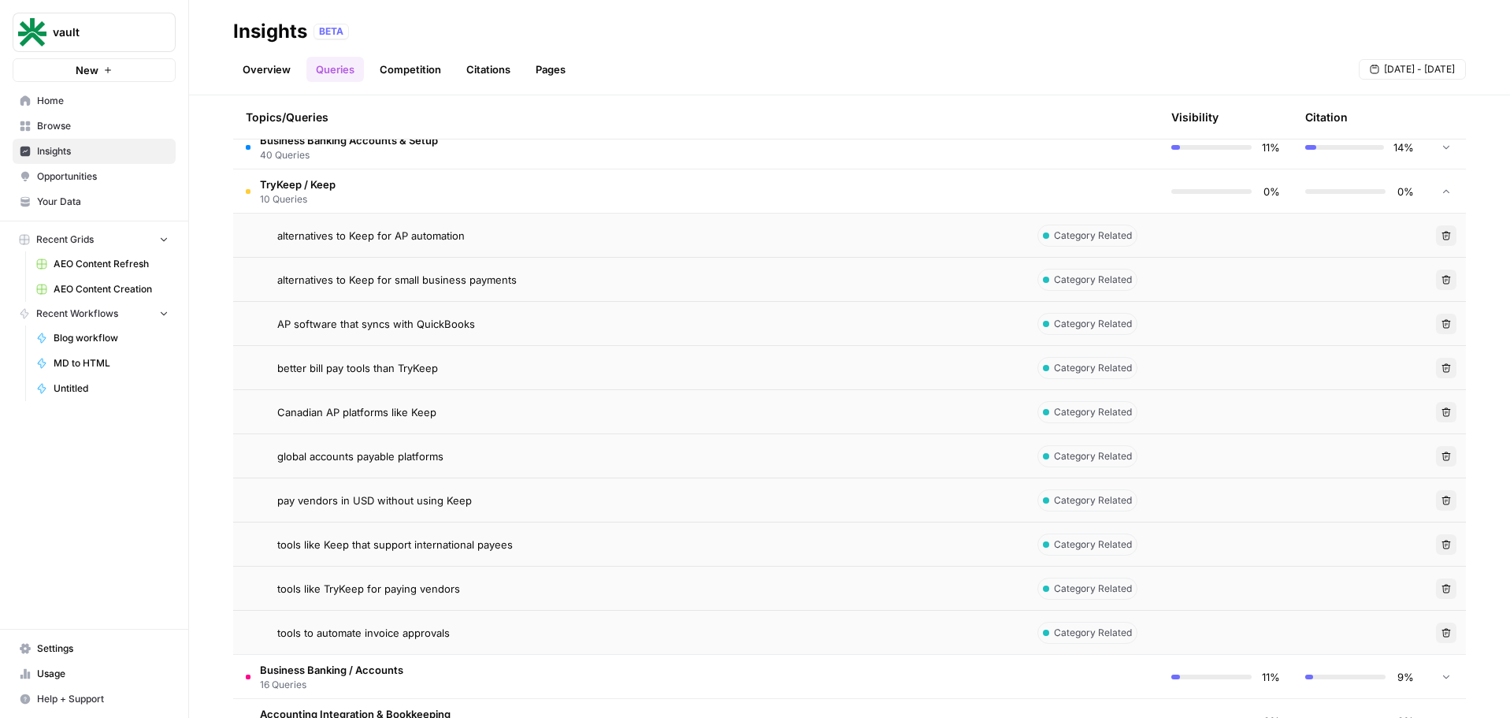
click at [484, 61] on link "Citations" at bounding box center [488, 69] width 63 height 25
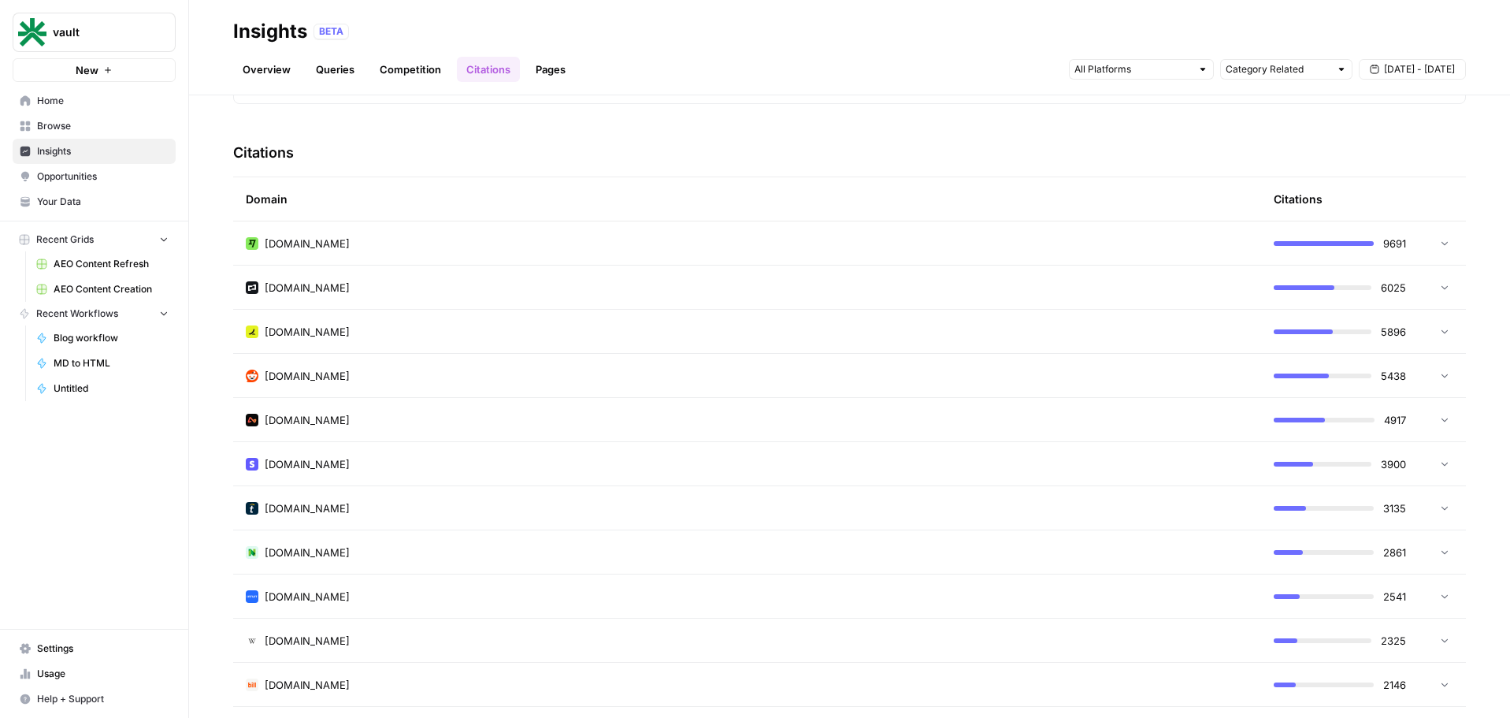
scroll to position [365, 0]
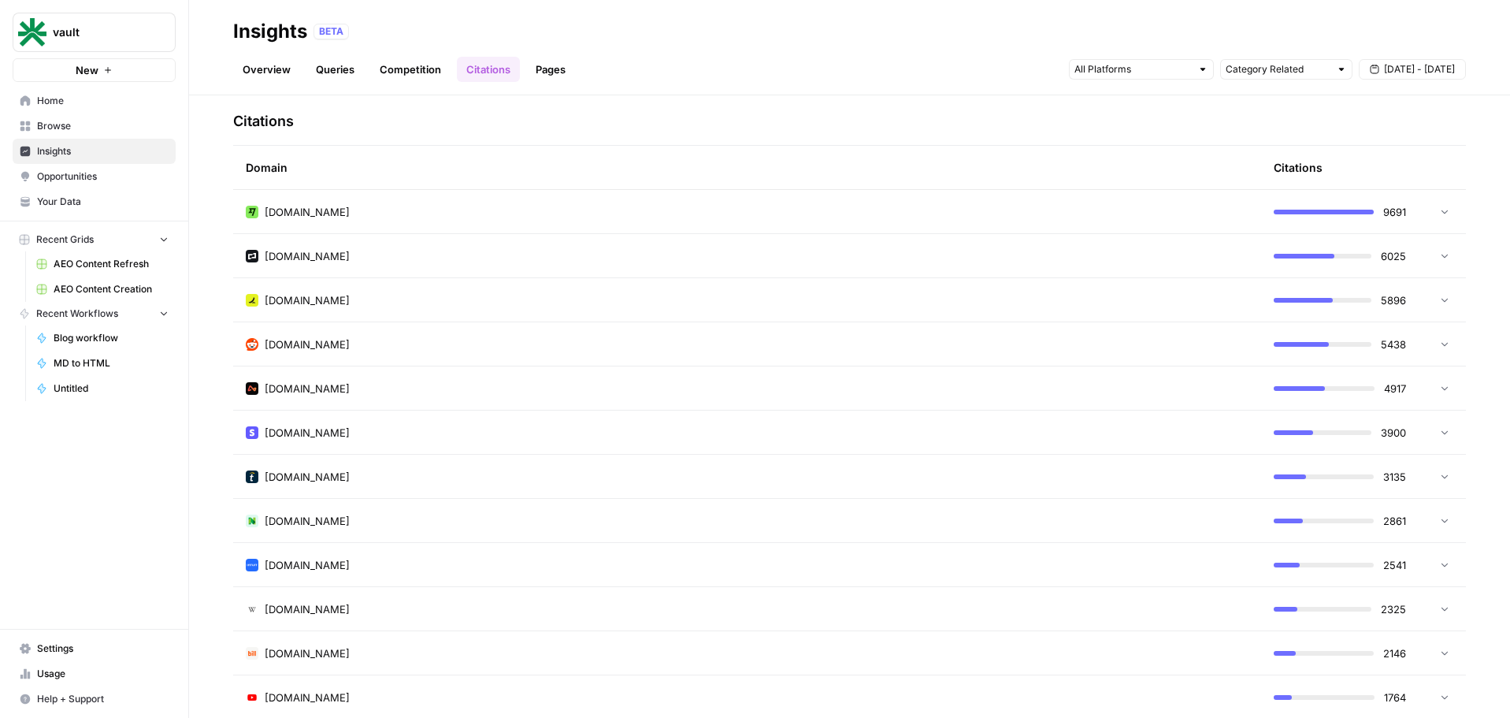
click at [547, 463] on td "[DOMAIN_NAME]" at bounding box center [747, 475] width 1028 height 43
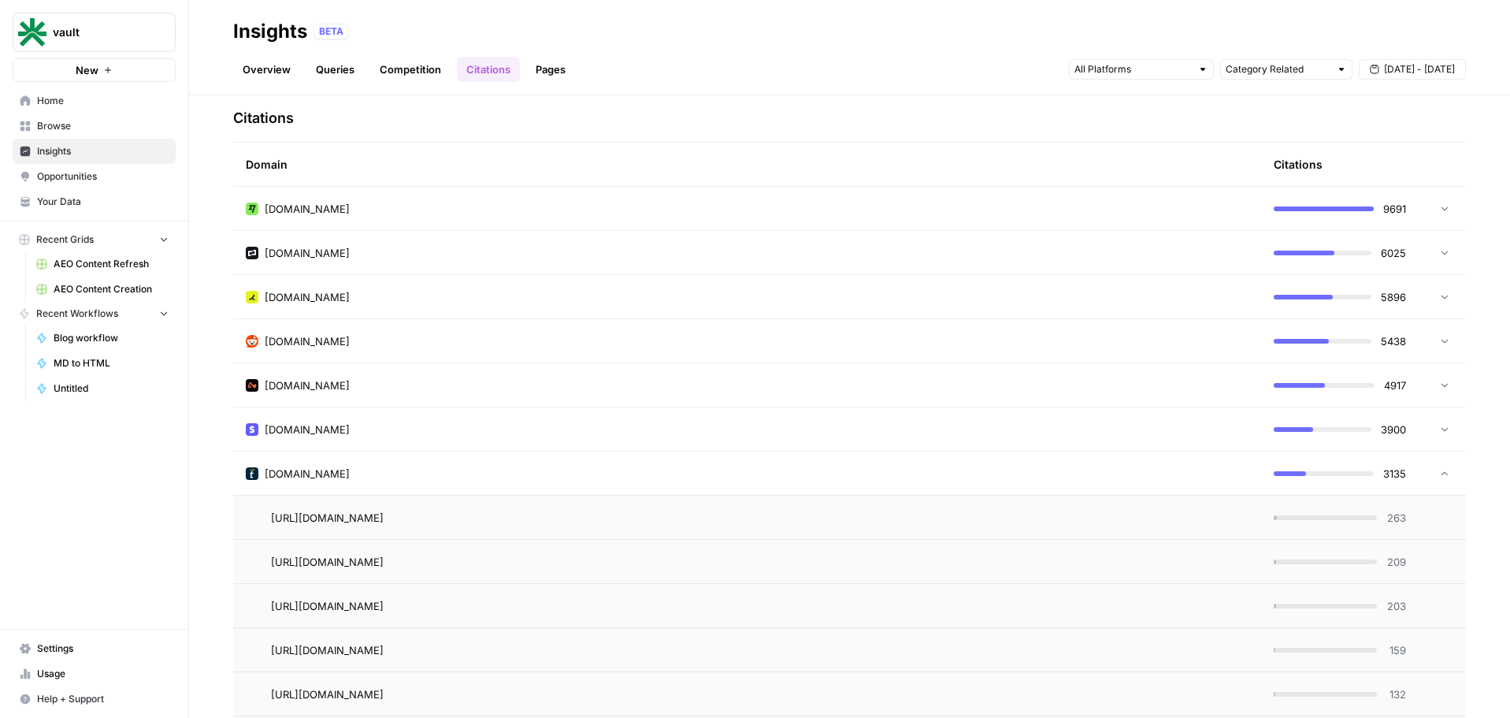
click at [547, 463] on td "[DOMAIN_NAME]" at bounding box center [747, 472] width 1028 height 43
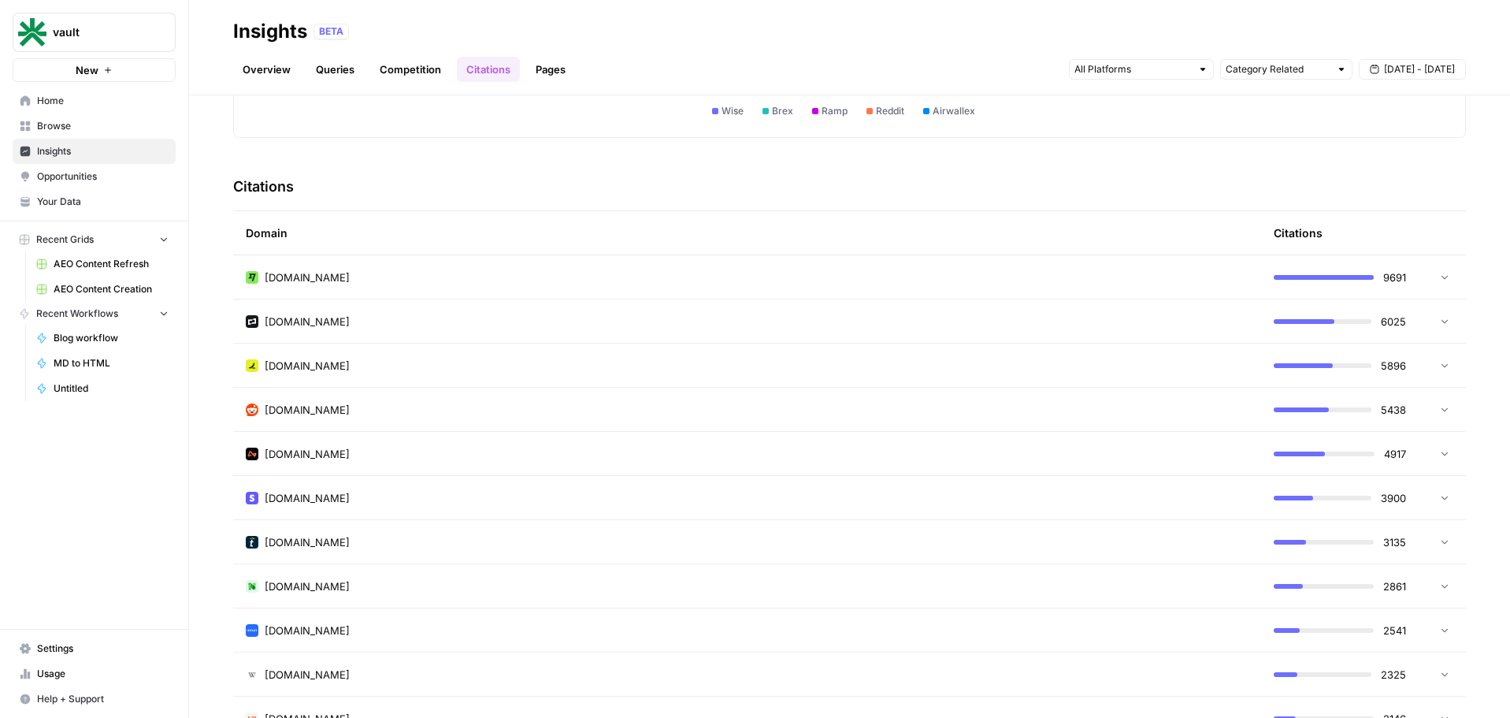
scroll to position [299, 0]
click at [402, 66] on link "Competition" at bounding box center [410, 69] width 80 height 25
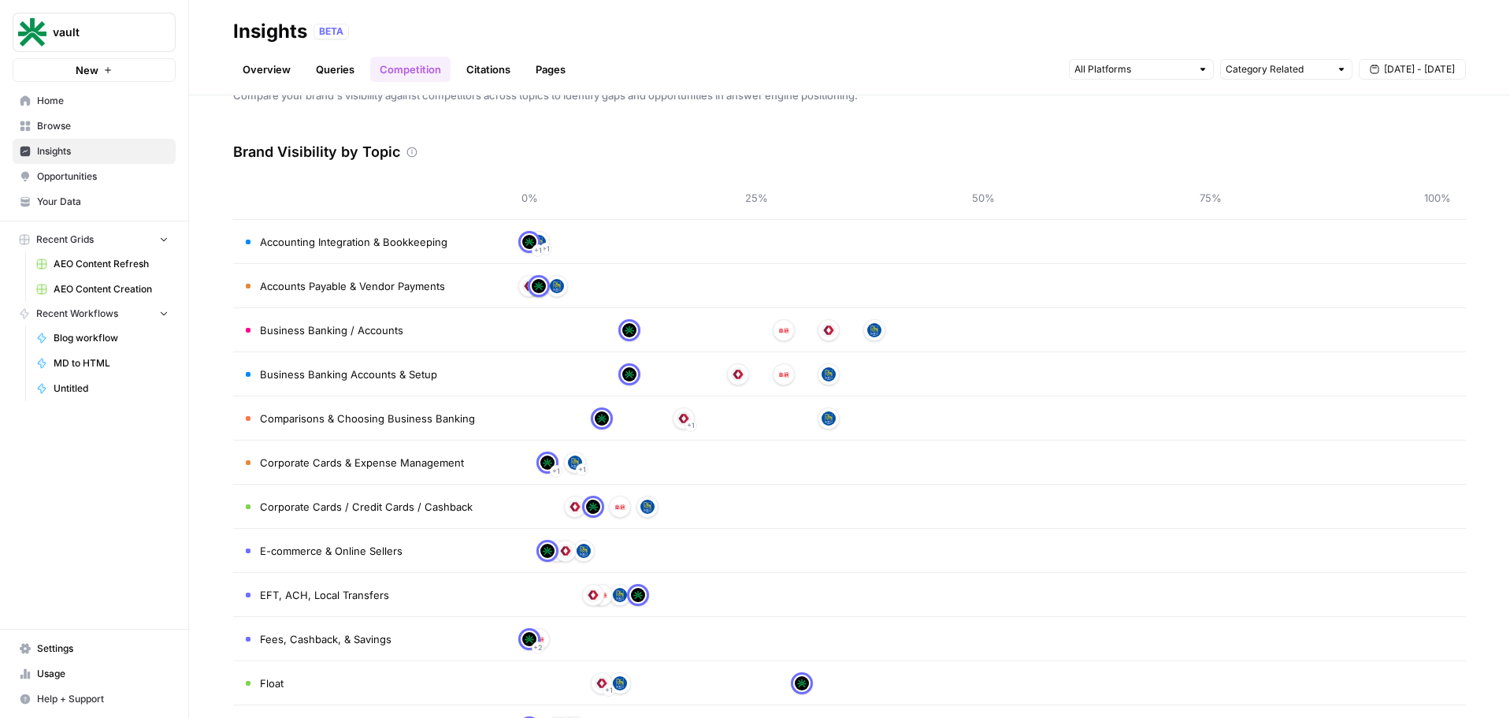
scroll to position [83, 0]
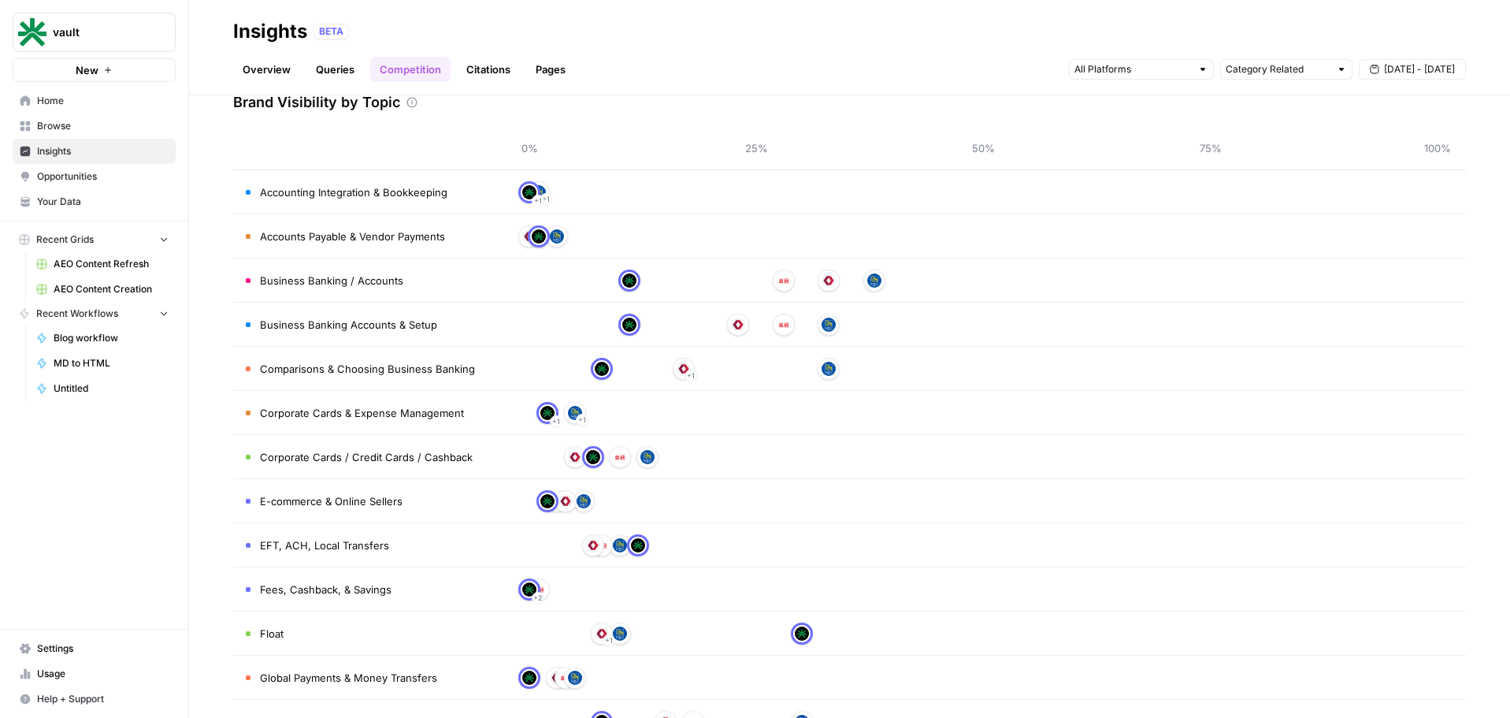
click at [73, 129] on span "Browse" at bounding box center [103, 126] width 132 height 14
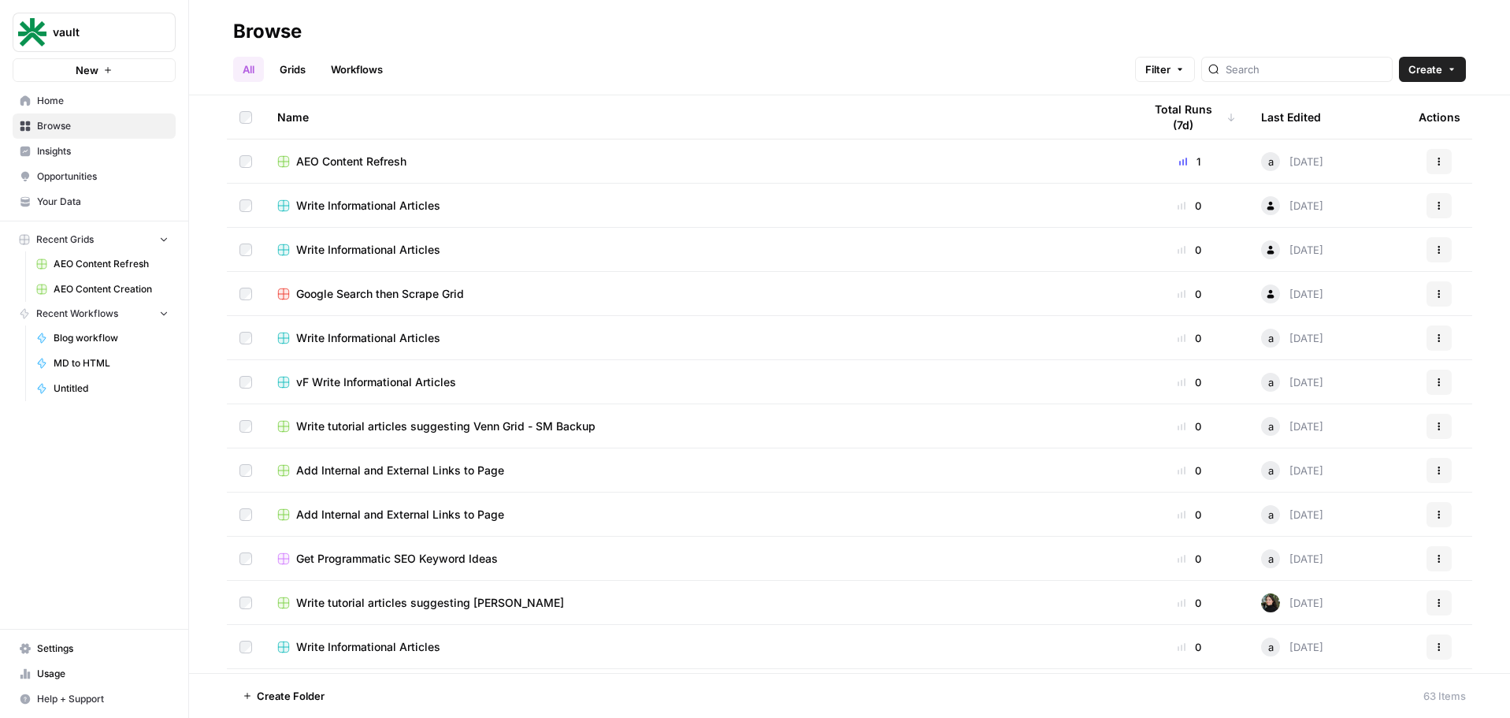
click at [111, 183] on span "Opportunities" at bounding box center [103, 176] width 132 height 14
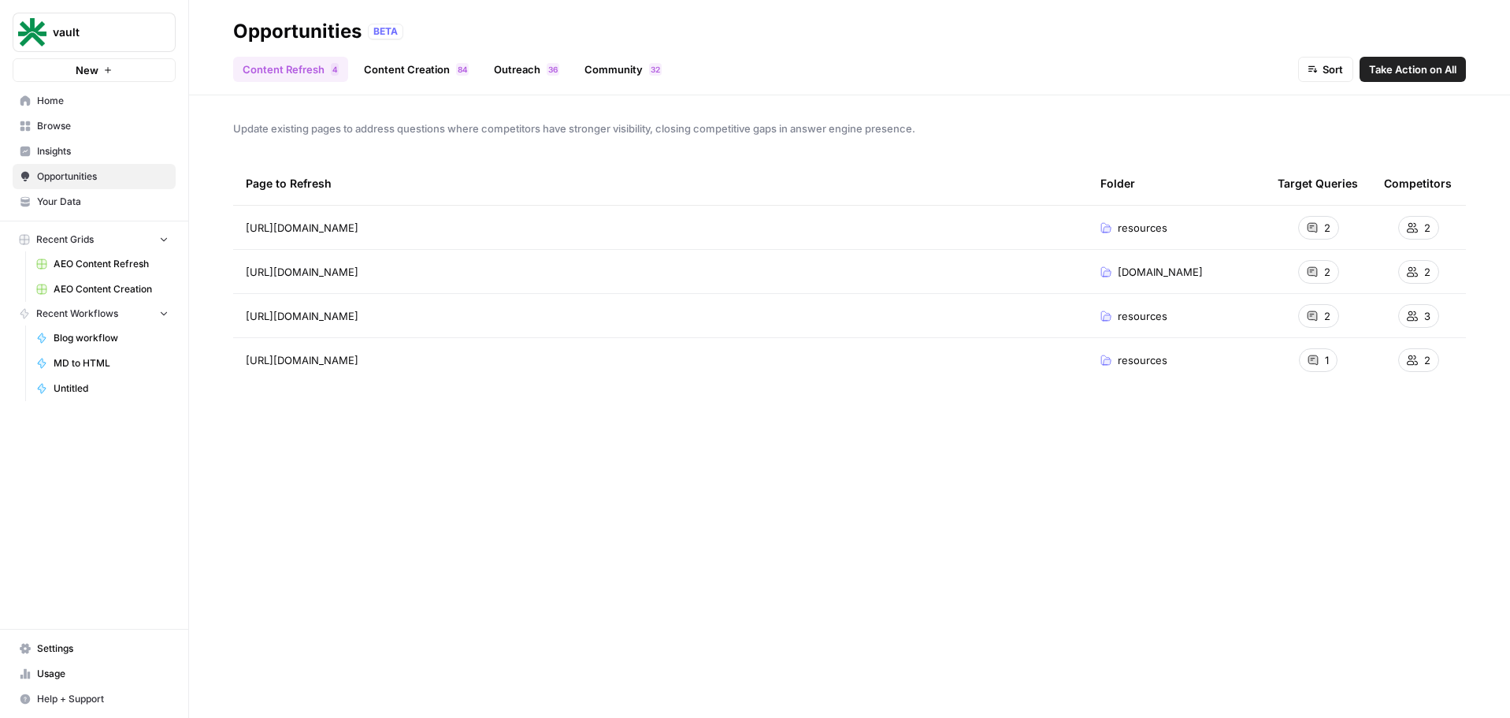
click at [86, 144] on span "Insights" at bounding box center [103, 151] width 132 height 14
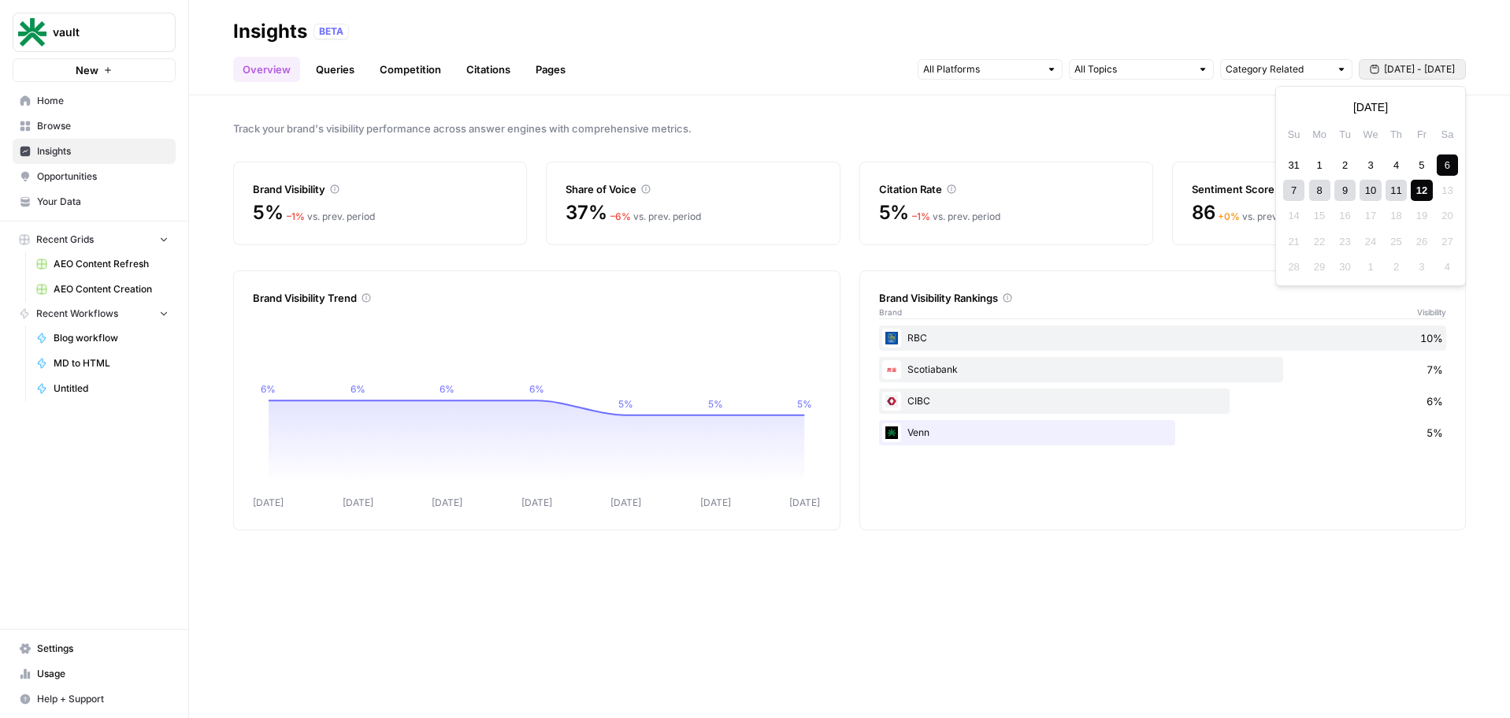
click at [1407, 63] on span "[DATE] - [DATE]" at bounding box center [1419, 69] width 71 height 14
click at [1292, 113] on button "Previous month" at bounding box center [1296, 107] width 28 height 28
click at [1413, 166] on div "1" at bounding box center [1421, 164] width 21 height 21
click at [1393, 221] on div "14" at bounding box center [1395, 215] width 21 height 21
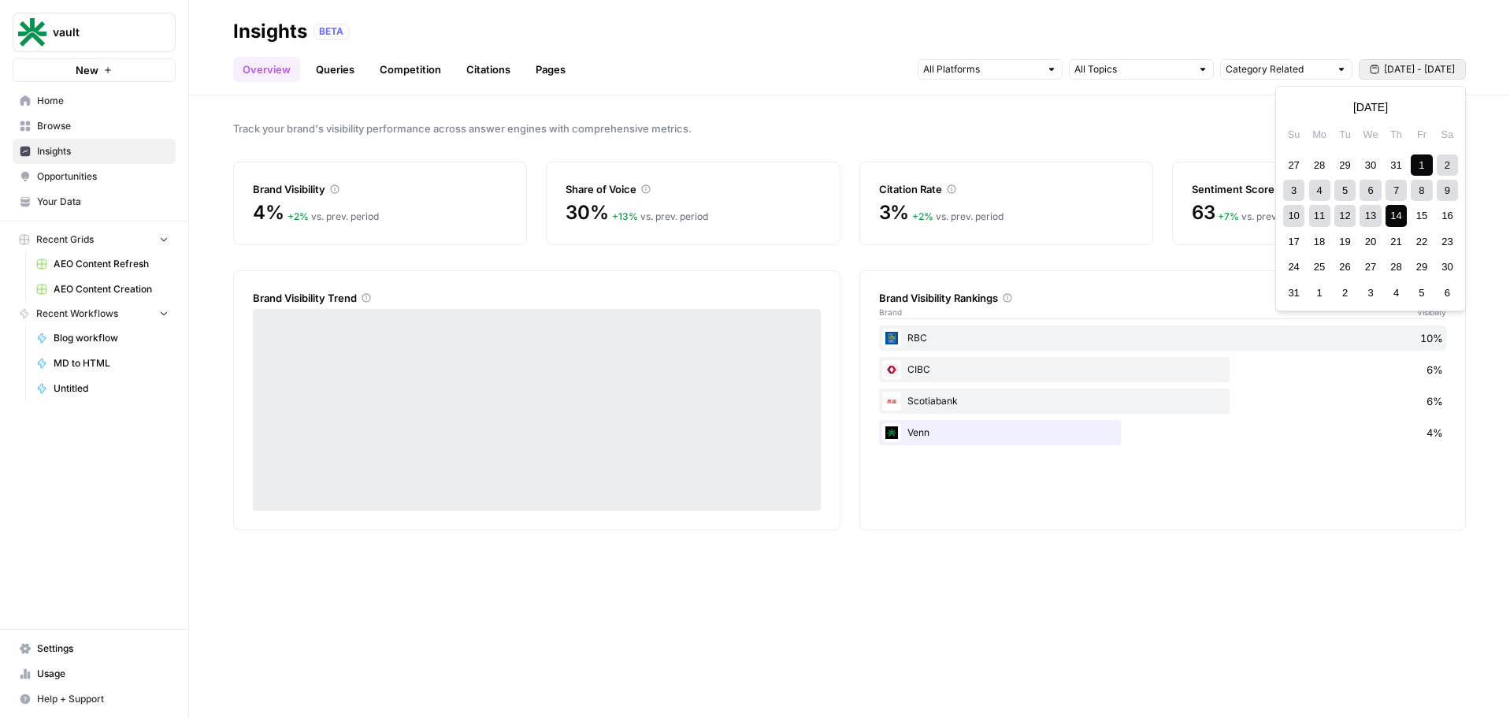
click at [1422, 76] on button "[DATE] - [DATE]" at bounding box center [1412, 69] width 107 height 20
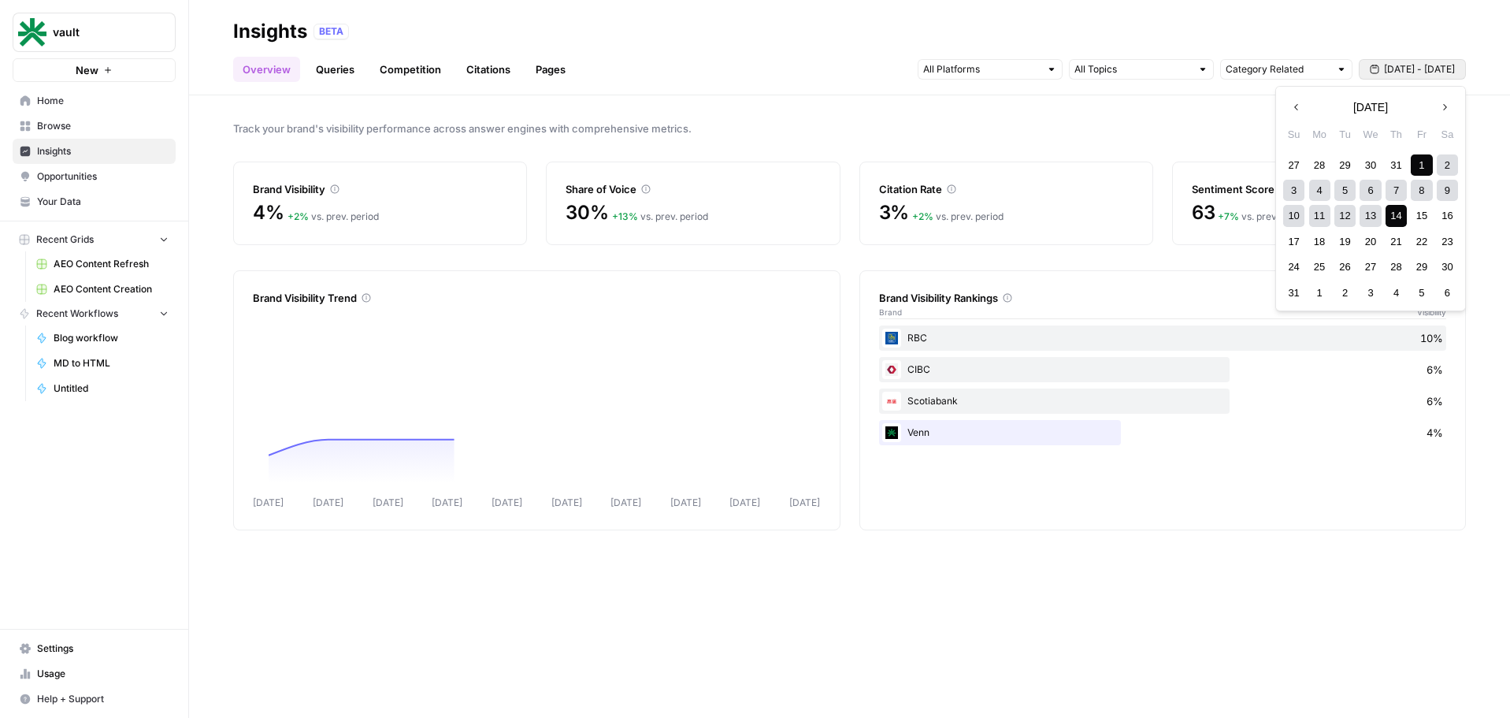
click at [1441, 114] on button "Next month" at bounding box center [1444, 107] width 28 height 28
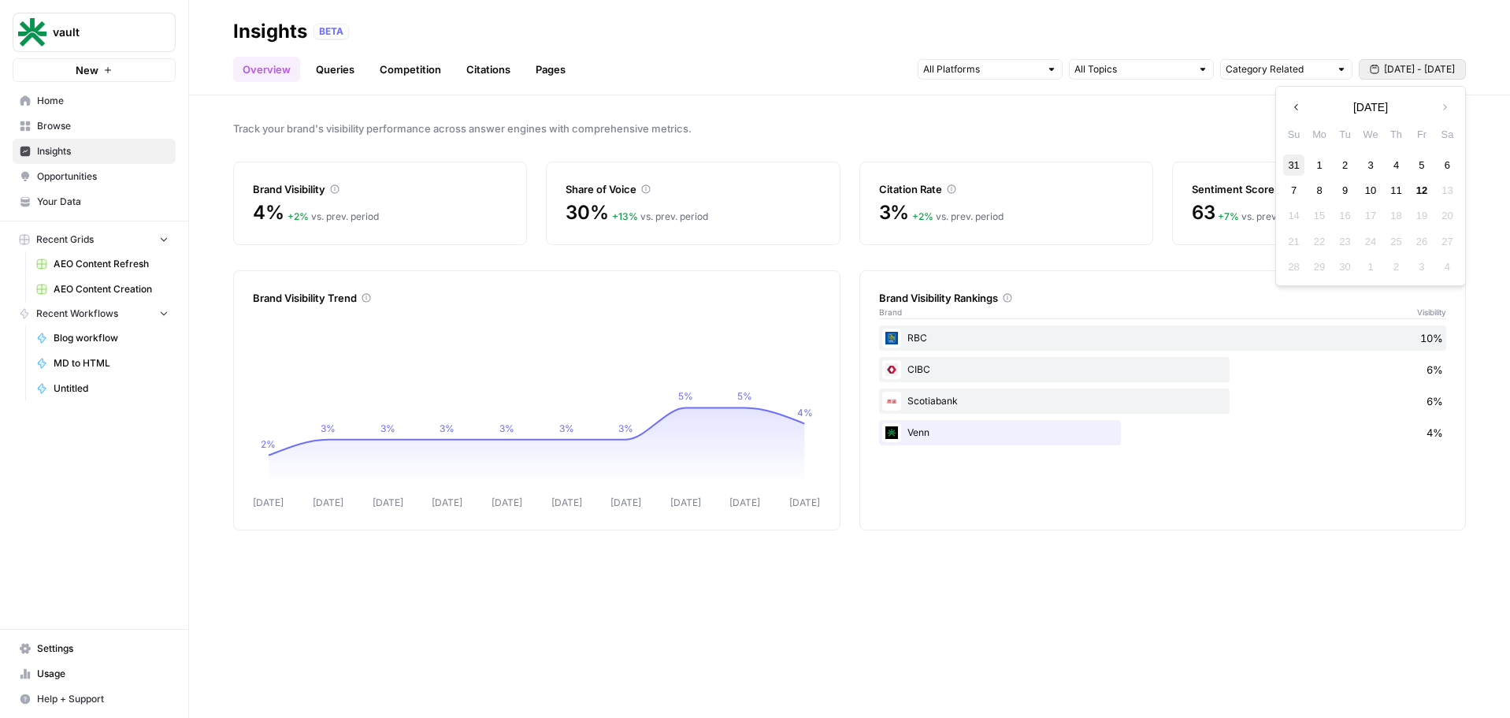
click at [1288, 165] on div "31" at bounding box center [1293, 164] width 21 height 21
click at [1449, 107] on span "Next month" at bounding box center [1449, 107] width 1 height 1
click at [1423, 191] on div "12" at bounding box center [1421, 190] width 21 height 21
